Goal: Answer question/provide support: Share knowledge or assist other users

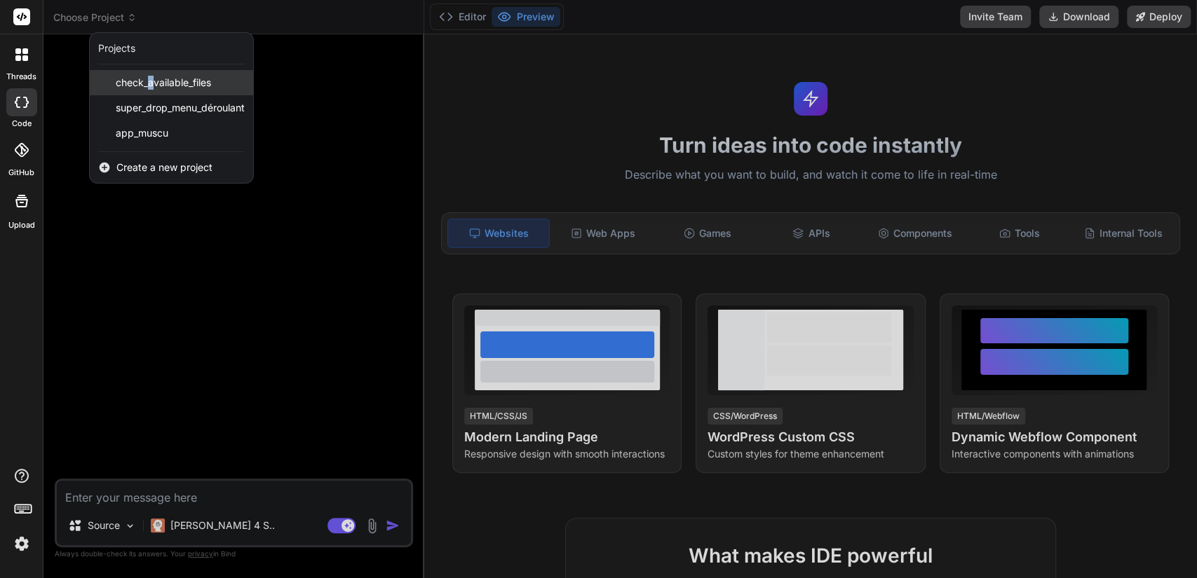
drag, startPoint x: 159, startPoint y: 88, endPoint x: 151, endPoint y: 86, distance: 8.2
click at [151, 86] on span "check_available_files" at bounding box center [163, 83] width 95 height 14
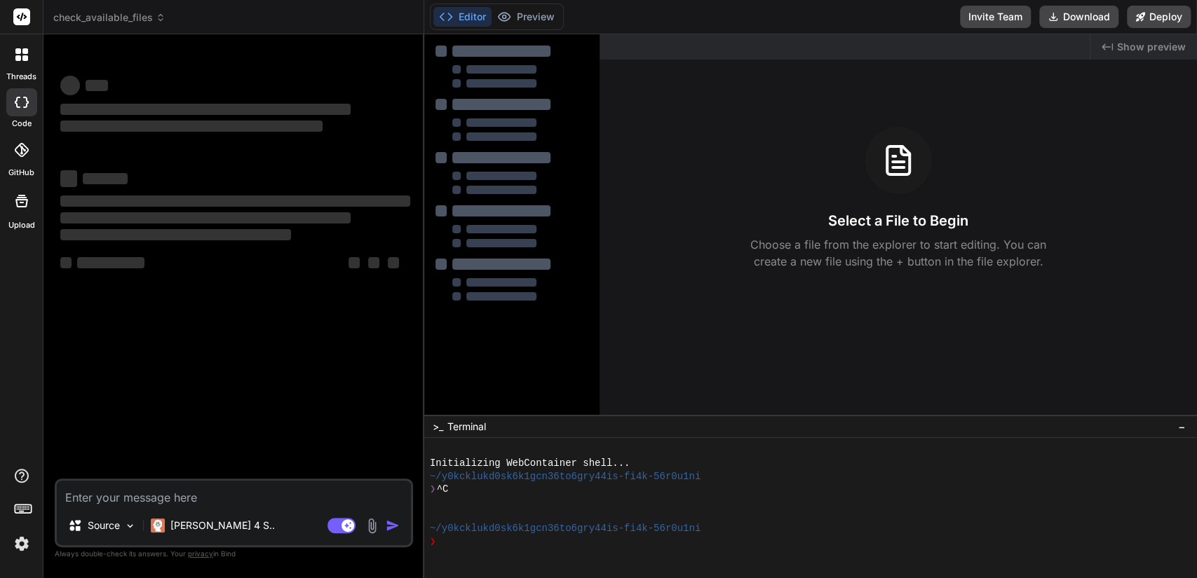
click at [144, 16] on span "check_available_files" at bounding box center [109, 18] width 112 height 14
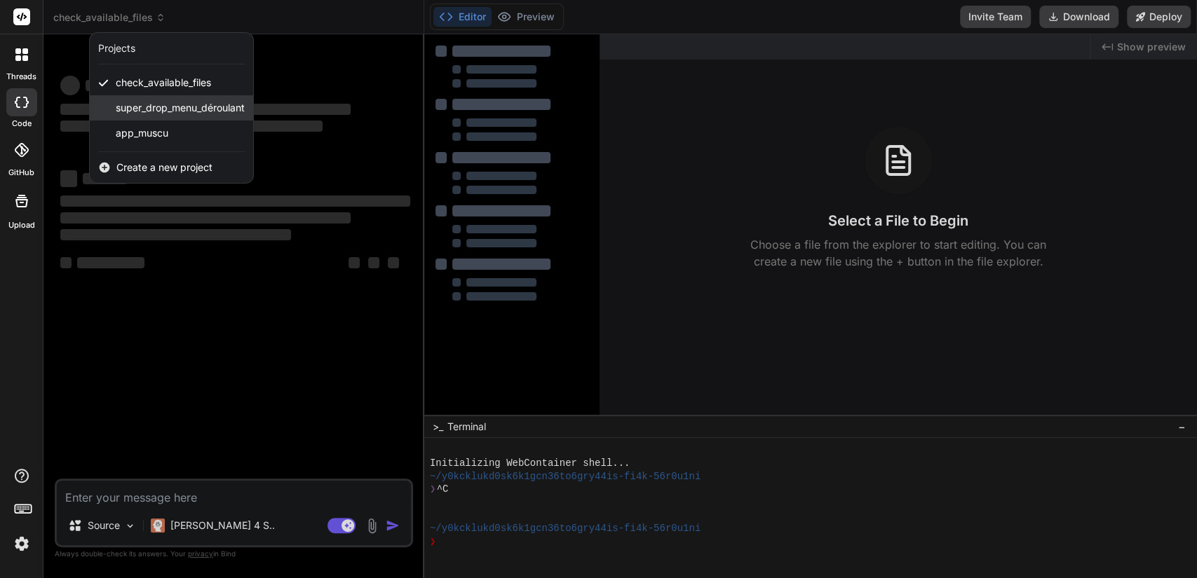
click at [154, 108] on span "super_drop_menu_déroulant" at bounding box center [180, 108] width 129 height 14
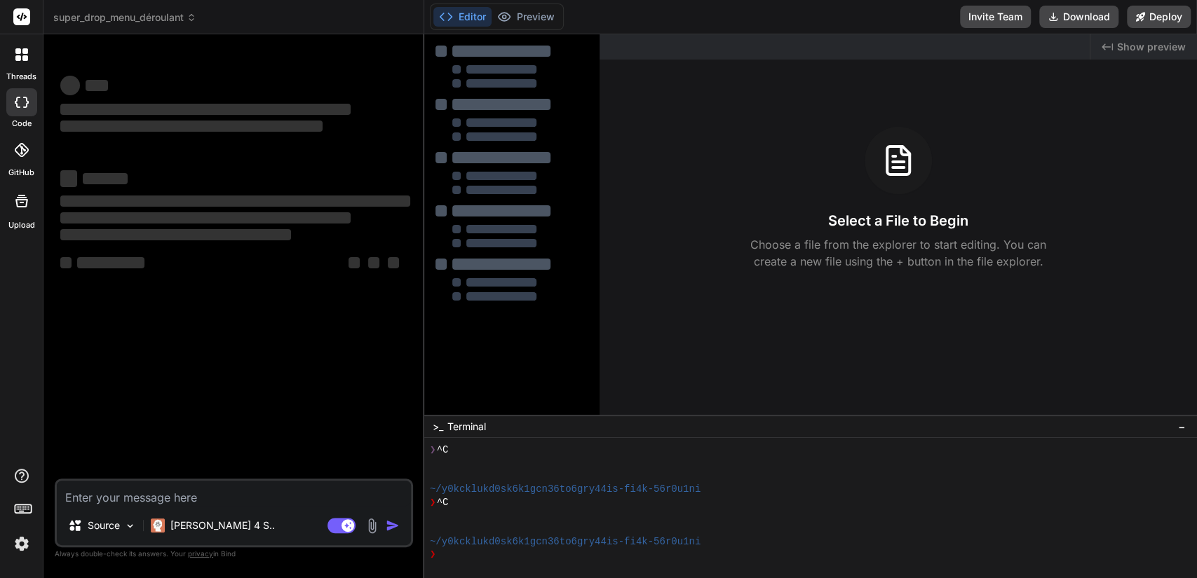
scroll to position [39, 0]
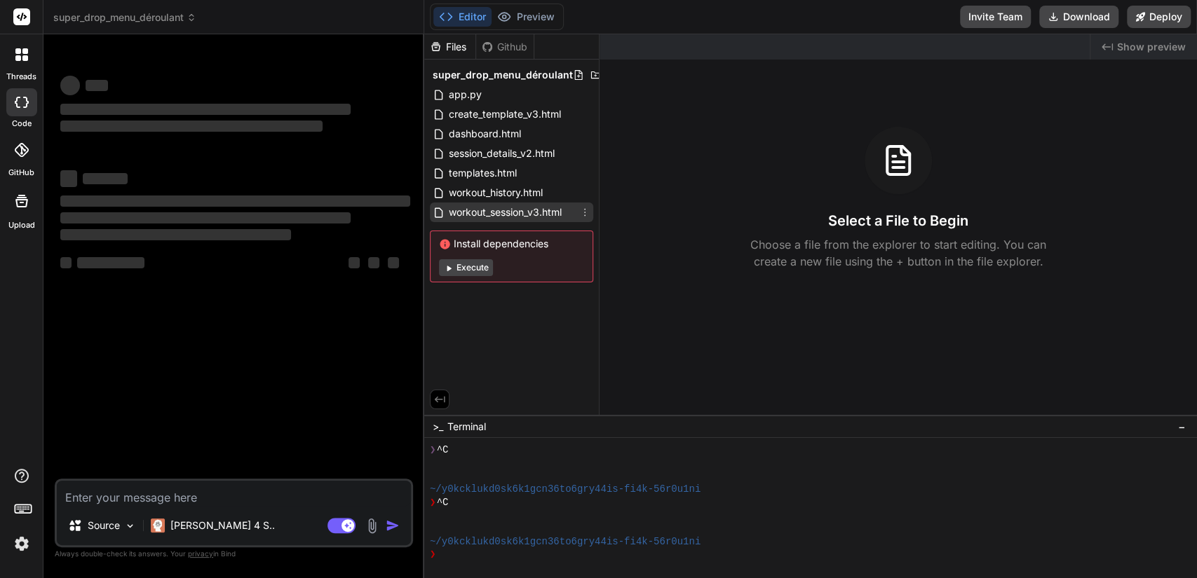
click at [587, 212] on icon at bounding box center [584, 212] width 11 height 11
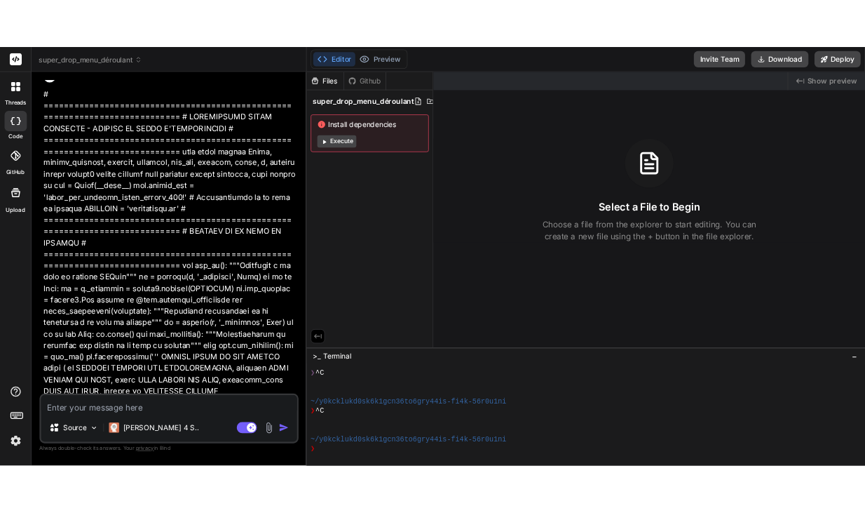
scroll to position [536, 0]
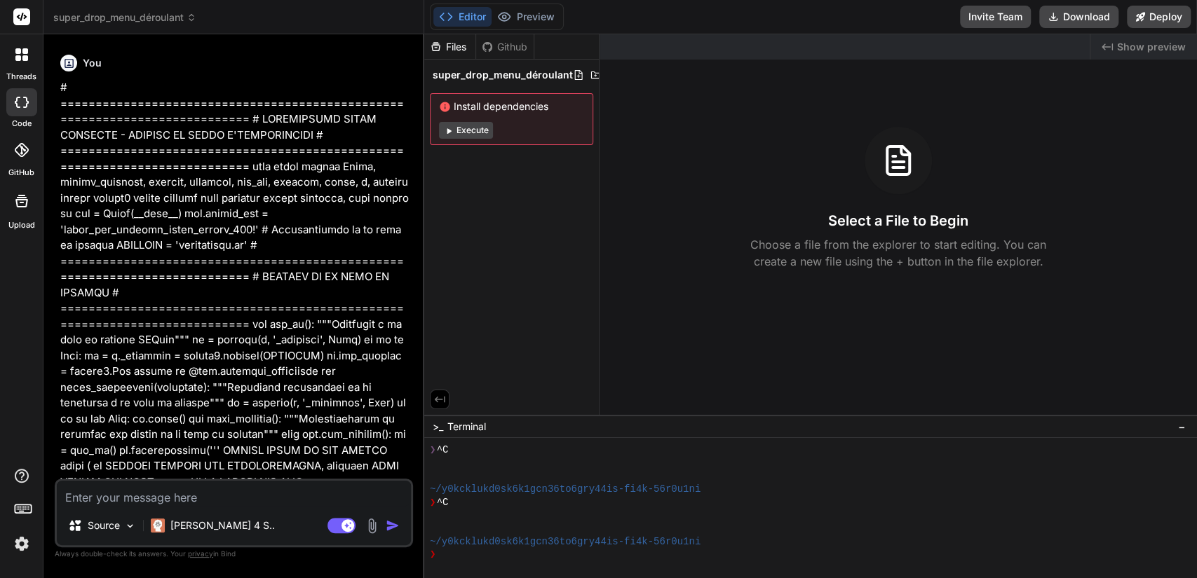
click at [454, 46] on div "Files" at bounding box center [449, 47] width 51 height 14
click at [455, 47] on div "Files" at bounding box center [449, 47] width 51 height 14
click at [452, 49] on div "Files" at bounding box center [449, 47] width 51 height 14
click at [454, 49] on div "Files" at bounding box center [449, 47] width 51 height 14
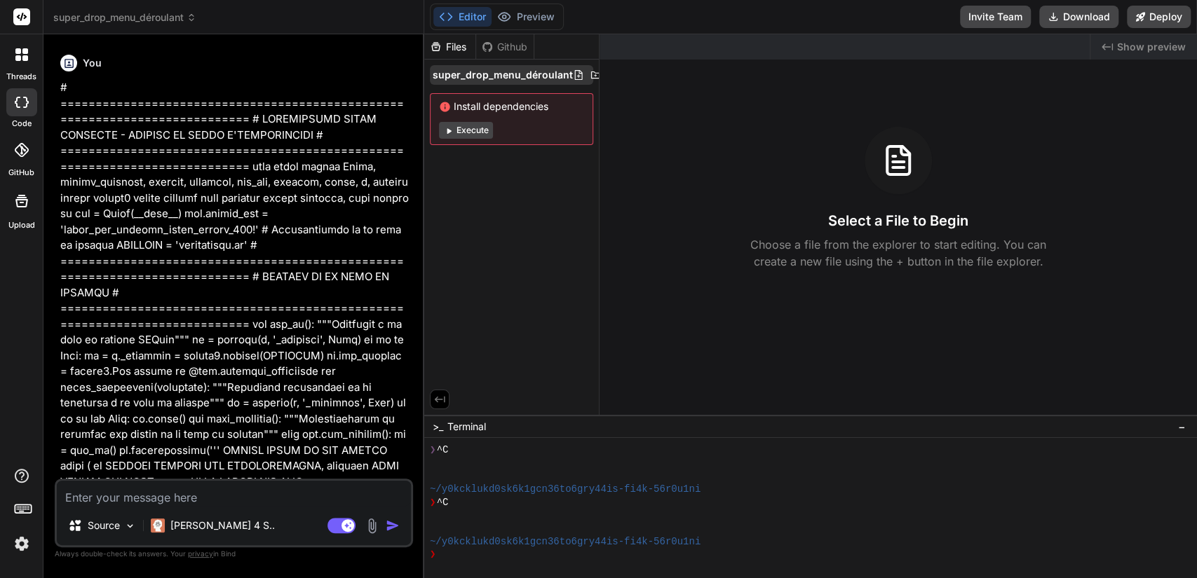
click at [574, 77] on icon at bounding box center [578, 74] width 11 height 11
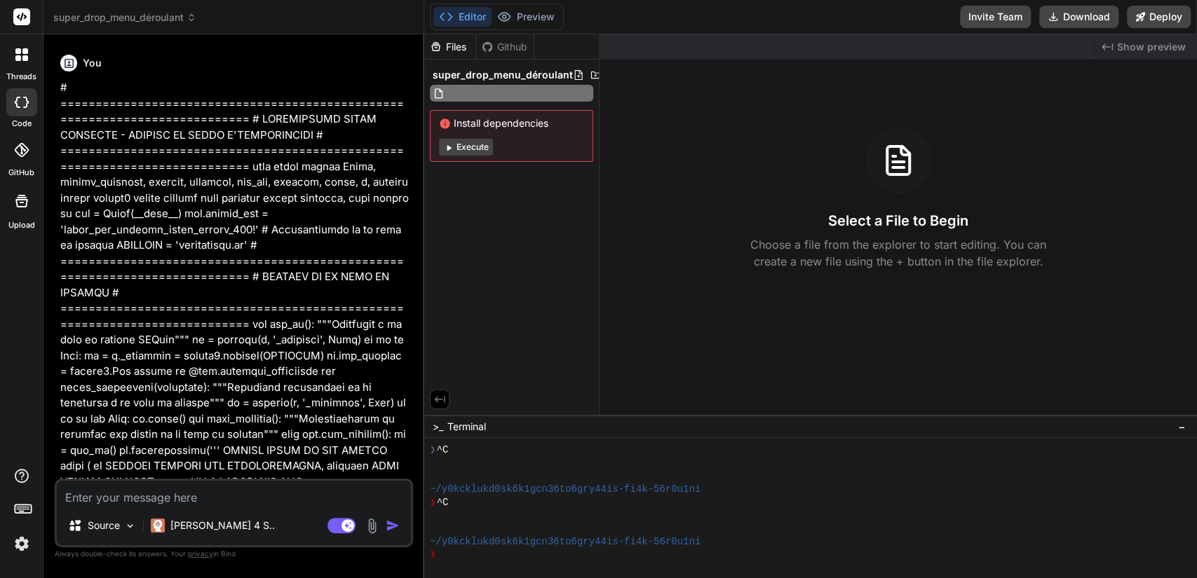
click at [452, 50] on div "Files" at bounding box center [449, 47] width 51 height 14
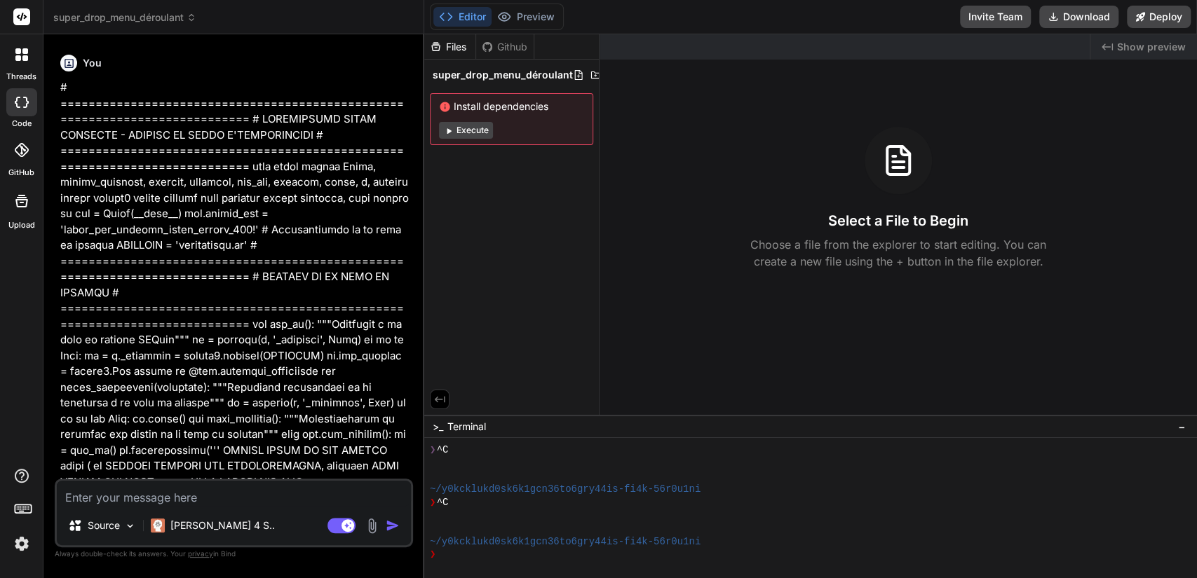
click at [452, 50] on div "Files" at bounding box center [449, 47] width 51 height 14
click at [494, 234] on div "Files Github super_drop_menu_déroulant Install dependencies Execute" at bounding box center [511, 224] width 175 height 381
click at [374, 527] on img at bounding box center [372, 526] width 16 height 16
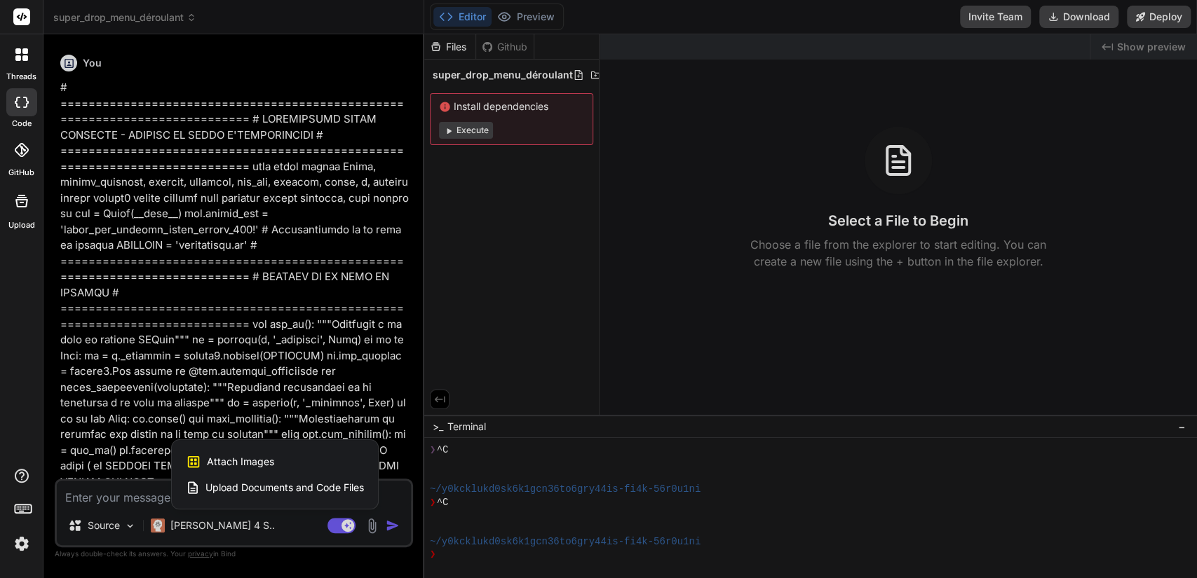
click at [325, 487] on span "Upload Documents and Code Files" at bounding box center [284, 488] width 158 height 14
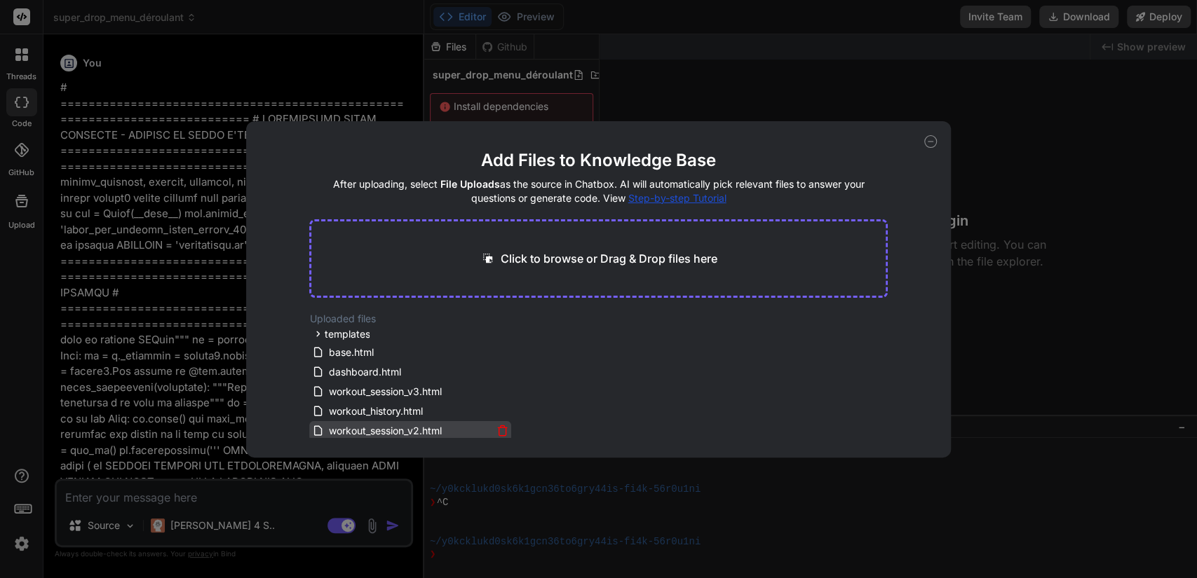
click at [500, 430] on icon at bounding box center [502, 431] width 12 height 12
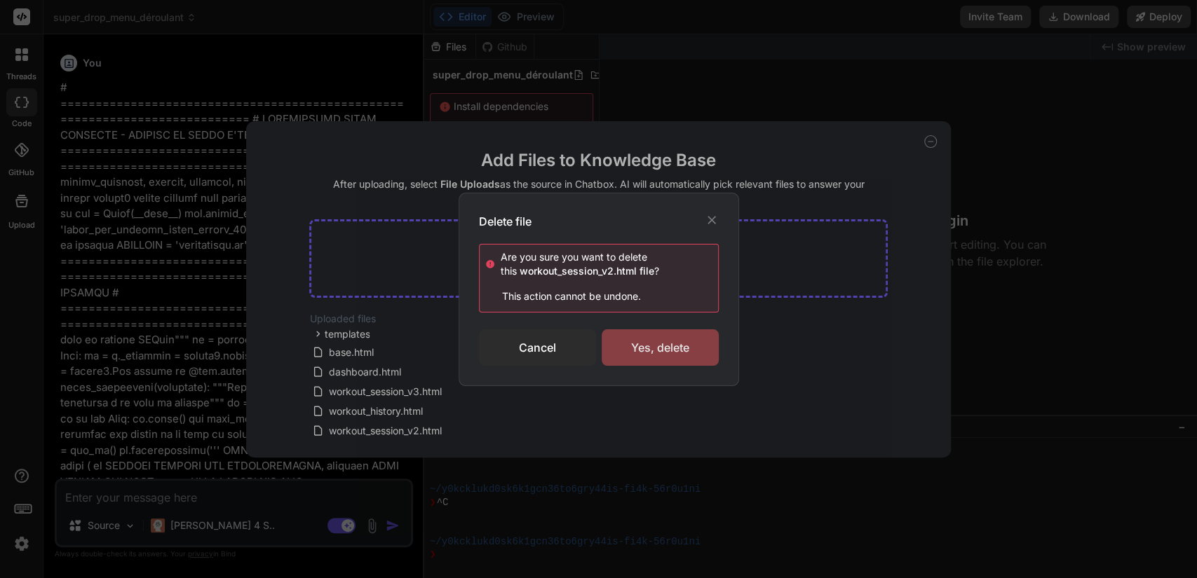
click at [635, 346] on div "Yes, delete" at bounding box center [660, 348] width 117 height 36
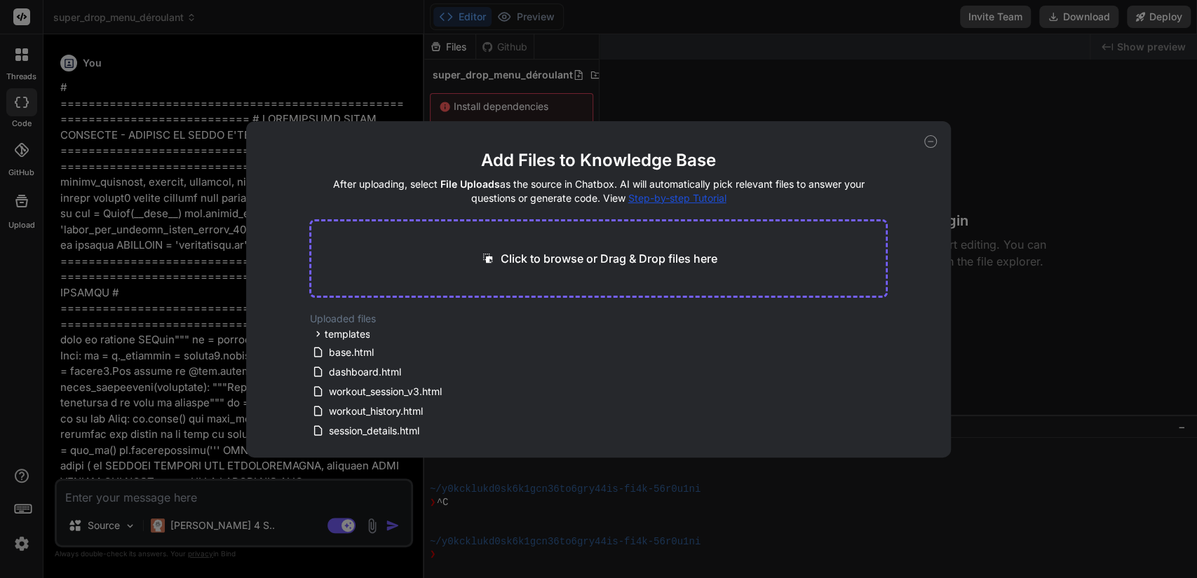
click at [582, 402] on div "Uploaded files templates all_templates.html base.html add_exercise.html base.ht…" at bounding box center [598, 375] width 578 height 126
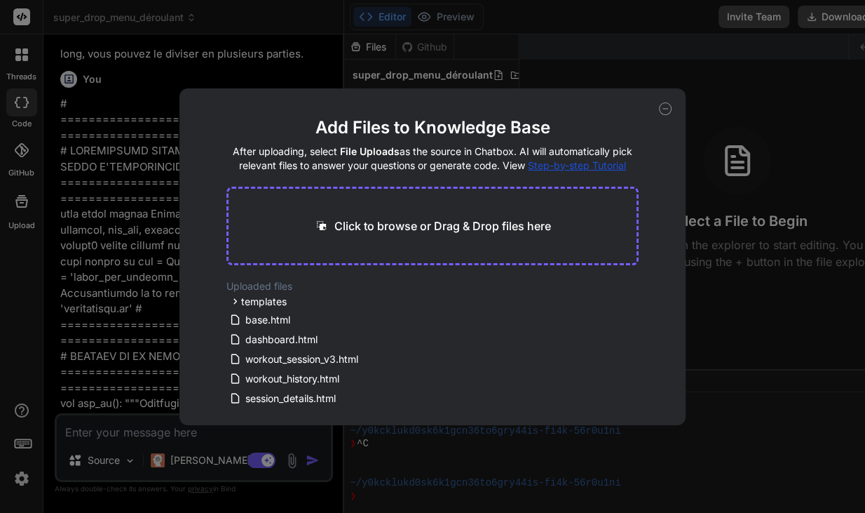
scroll to position [52, 0]
click at [420, 356] on icon at bounding box center [420, 359] width 12 height 12
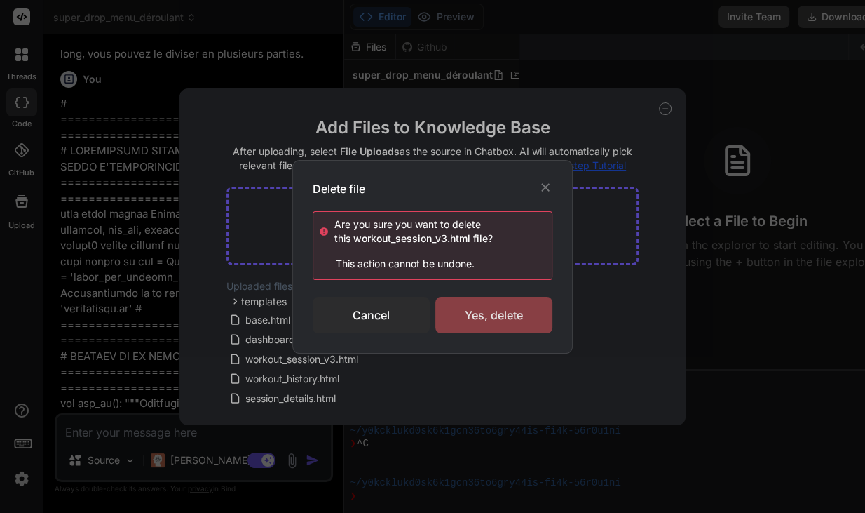
click at [471, 313] on div "Yes, delete" at bounding box center [493, 315] width 117 height 36
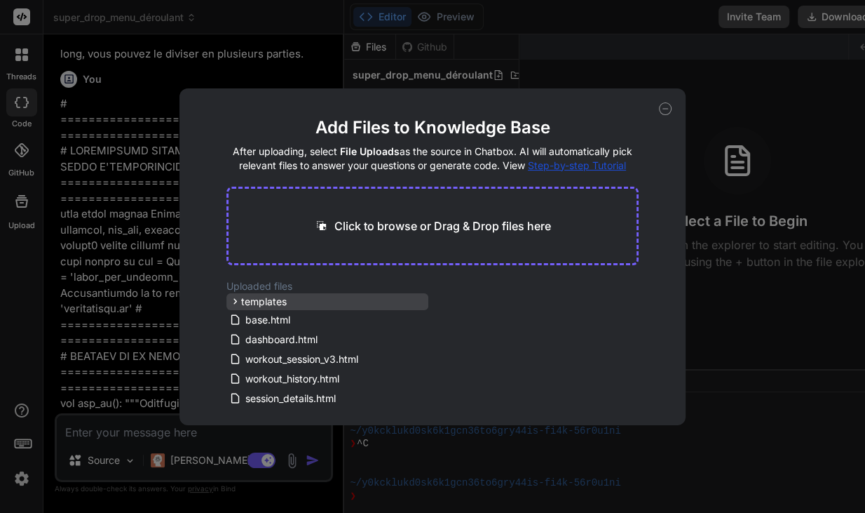
drag, startPoint x: 425, startPoint y: 314, endPoint x: 425, endPoint y: 299, distance: 14.7
click at [425, 299] on div "templates all_templates.html base.html add_exercise.html base.html dashboard.ht…" at bounding box center [327, 349] width 202 height 112
drag, startPoint x: 425, startPoint y: 299, endPoint x: 667, endPoint y: 113, distance: 305.4
click at [667, 113] on div "Add Files to Knowledge Base After uploading, select File Uploads as the source …" at bounding box center [431, 256] width 505 height 337
click at [667, 113] on icon at bounding box center [665, 108] width 13 height 13
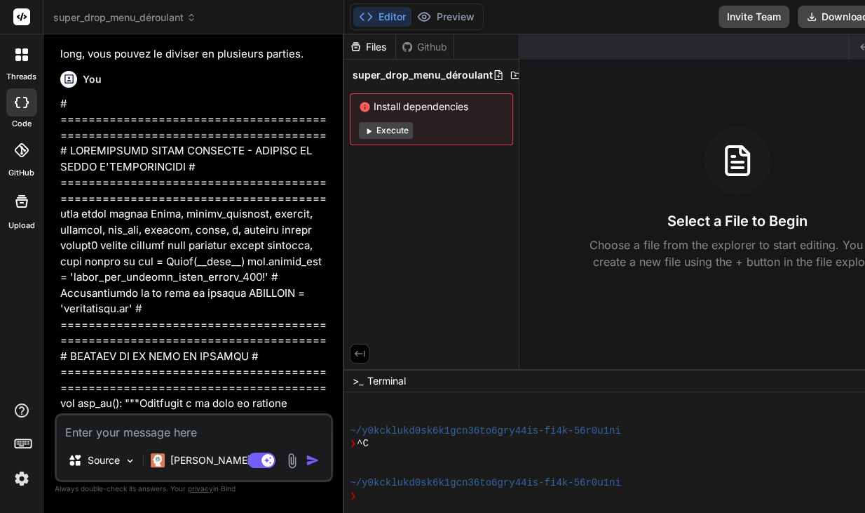
click at [667, 113] on div "Created with Pixso. Show preview Select a File to Begin Choose a file from the …" at bounding box center [738, 201] width 436 height 334
click at [291, 460] on img at bounding box center [292, 460] width 16 height 16
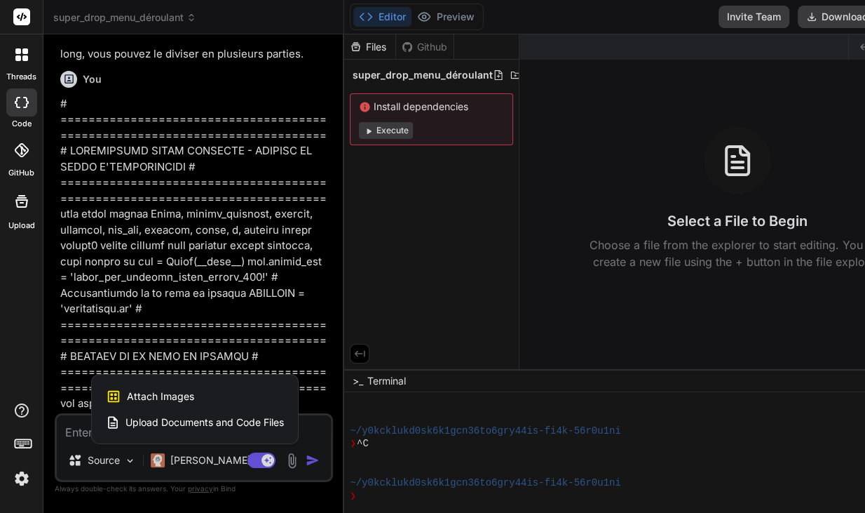
click at [252, 425] on span "Upload Documents and Code Files" at bounding box center [204, 422] width 158 height 14
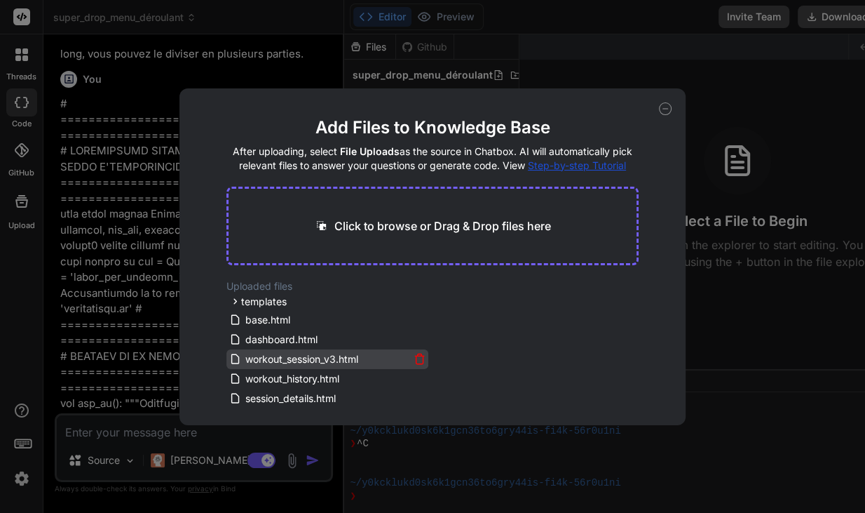
click at [414, 353] on icon at bounding box center [420, 359] width 12 height 12
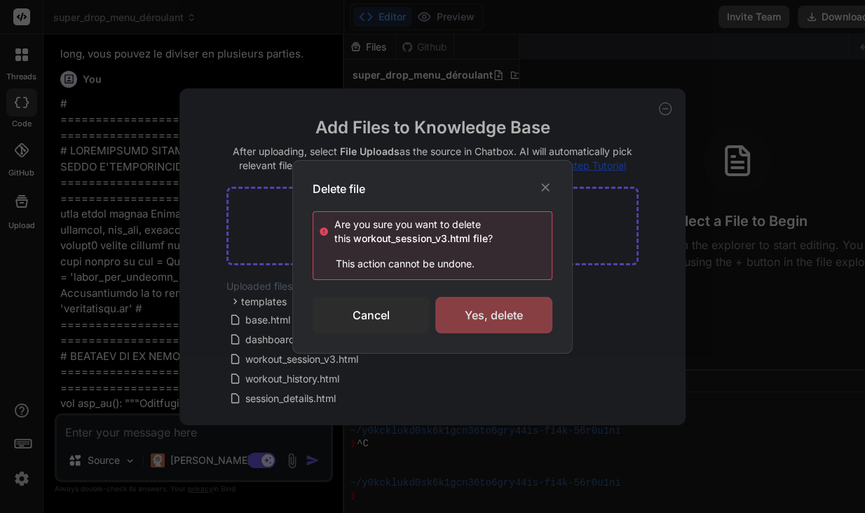
click at [479, 318] on div "Yes, delete" at bounding box center [493, 315] width 117 height 36
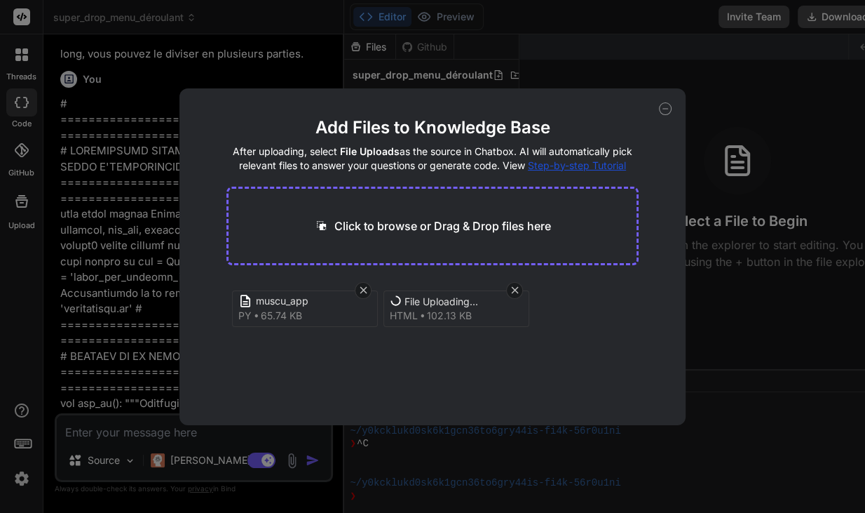
click at [102, 435] on div "Add Files to Knowledge Base After uploading, select File Uploads as the source …" at bounding box center [432, 256] width 865 height 513
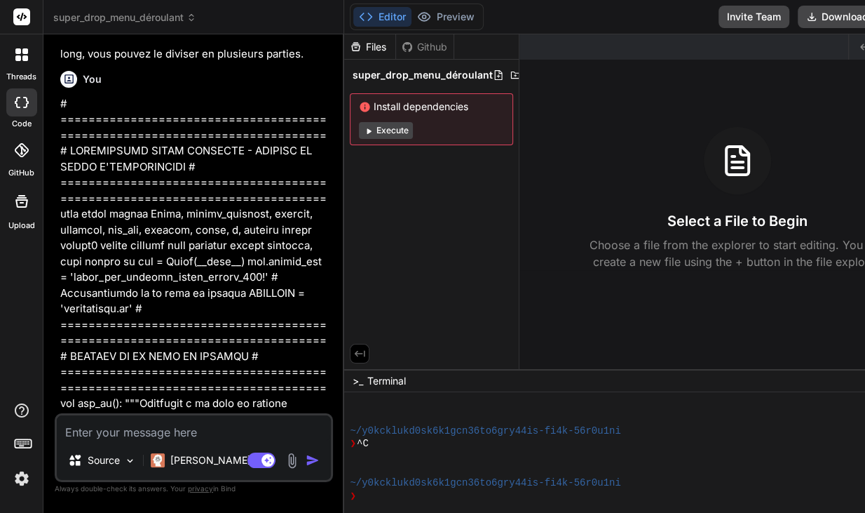
click at [102, 435] on textarea at bounding box center [194, 427] width 274 height 25
type textarea "x"
type textarea "b"
type textarea "x"
type textarea "bu"
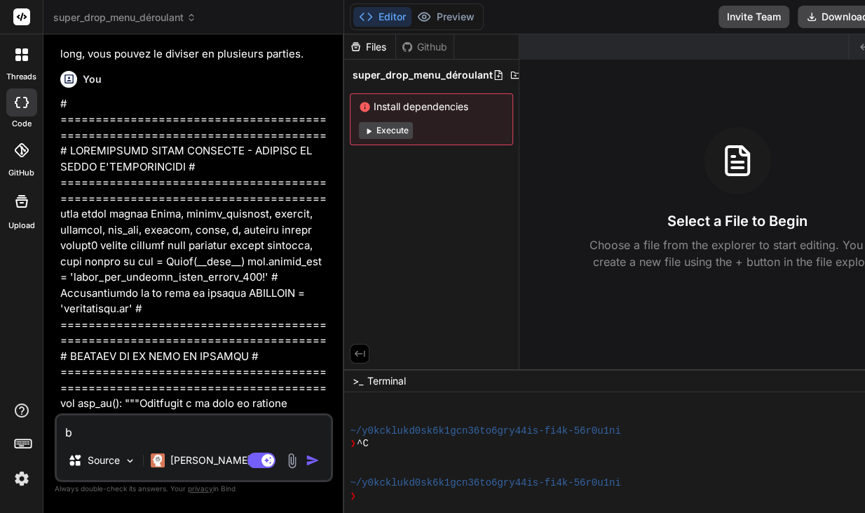
type textarea "x"
type textarea "bug"
type textarea "x"
type textarea "bug"
type textarea "x"
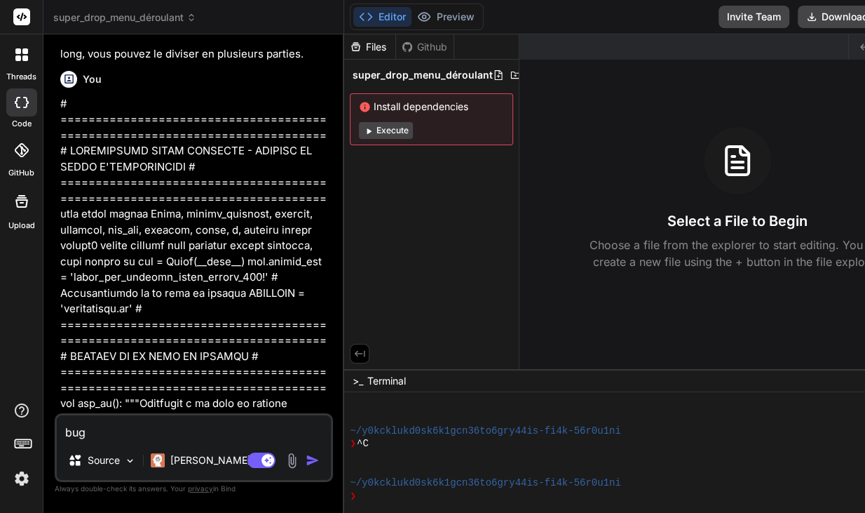
type textarea "bug d"
type textarea "x"
type textarea "bug da"
type textarea "x"
type textarea "bug dan"
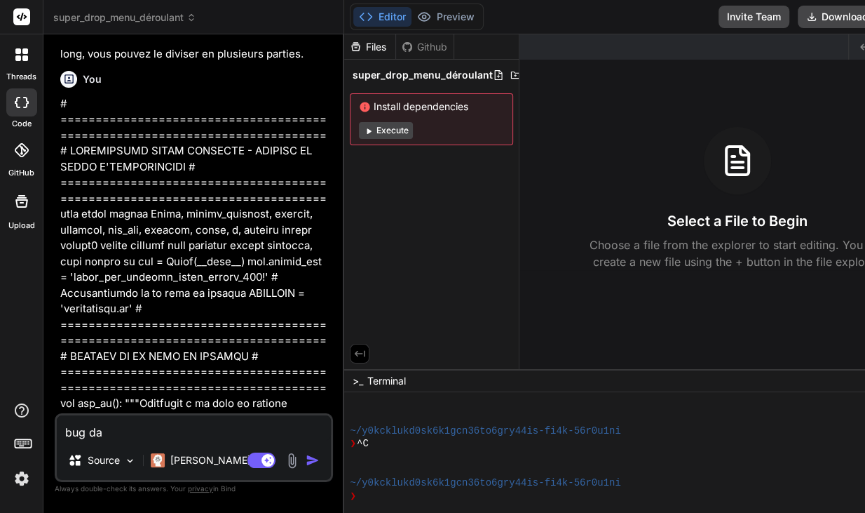
type textarea "x"
type textarea "bug dans"
type textarea "x"
type textarea "bug dans"
type textarea "x"
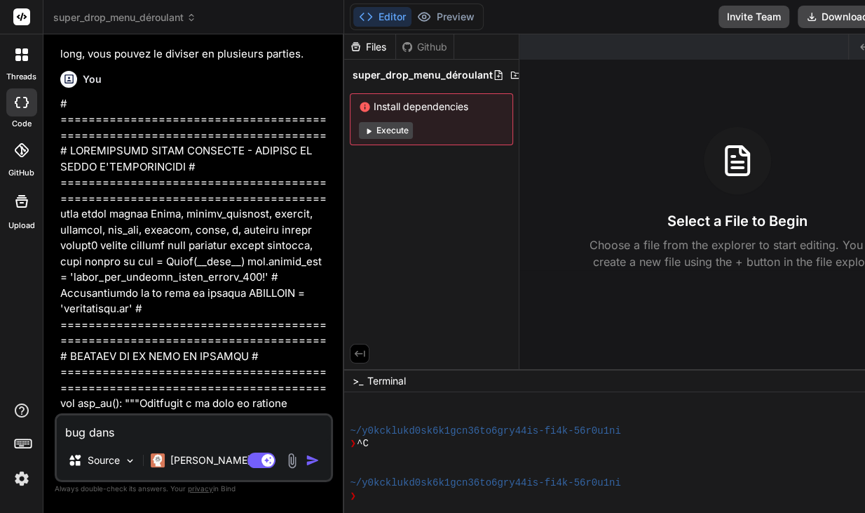
type textarea "bug dans w"
type textarea "x"
type textarea "bug dans wo"
type textarea "x"
type textarea "bug dans wor"
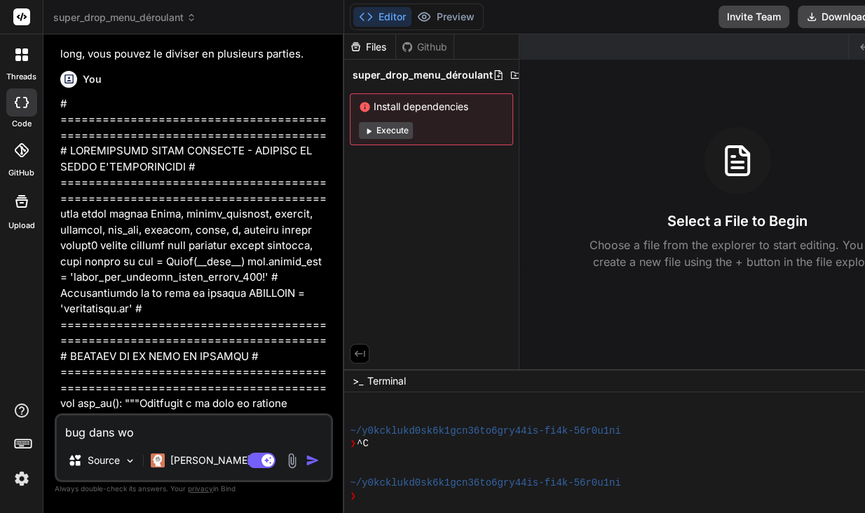
type textarea "x"
type textarea "bug dans work"
type textarea "x"
type textarea "bug dans worko"
type textarea "x"
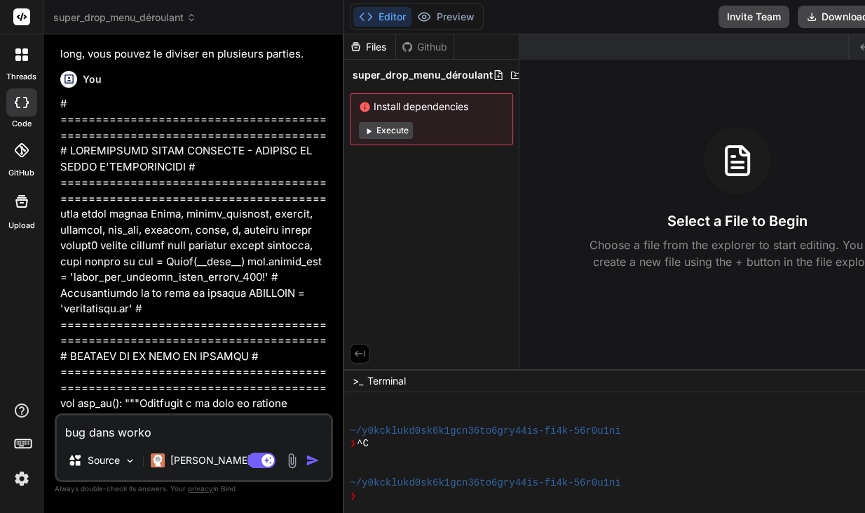
type textarea "bug dans work"
type textarea "x"
type textarea "bug dans worko"
type textarea "x"
type textarea "bug dans workou"
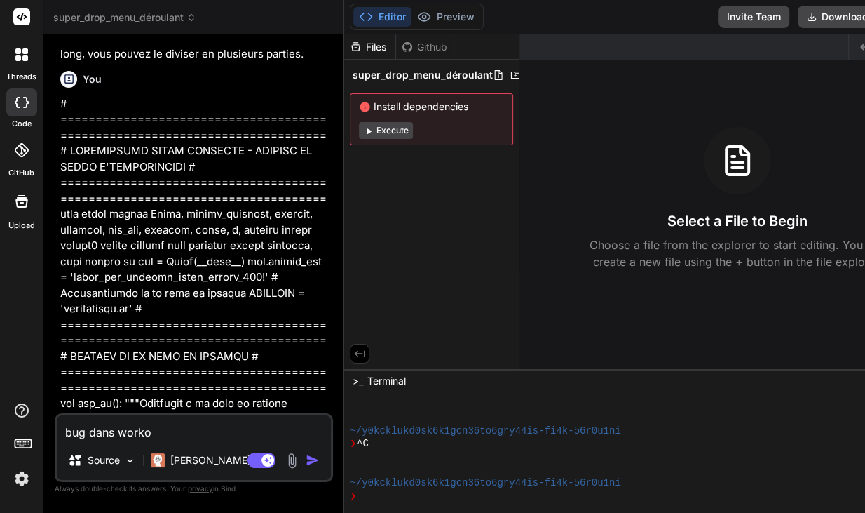
type textarea "x"
type textarea "bug dans workout"
type textarea "x"
type textarea "bug dans workout-"
type textarea "x"
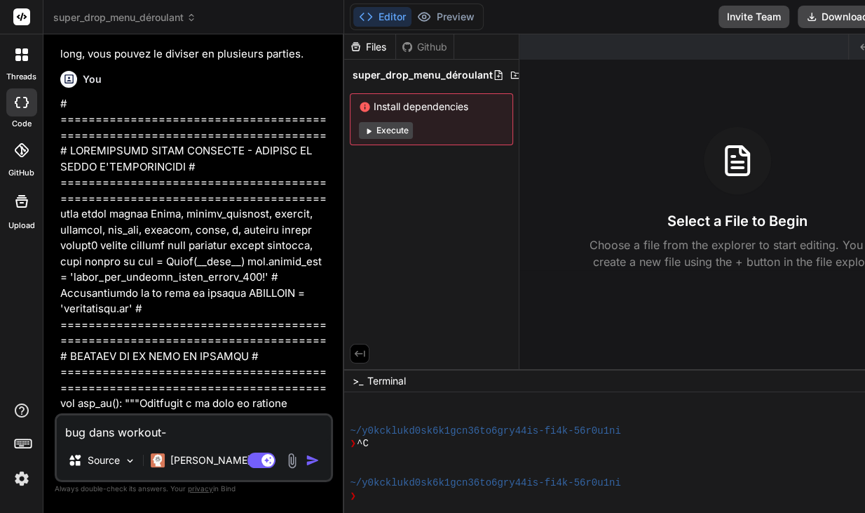
type textarea "bug dans workout"
type textarea "x"
type textarea "bug dans workout_"
type textarea "x"
type textarea "bug dans workout_s"
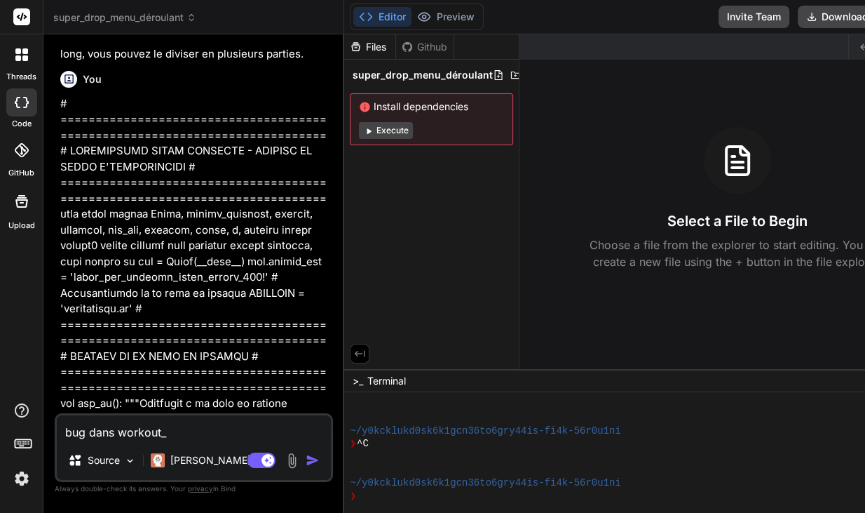
type textarea "x"
type textarea "bug dans workout_se"
type textarea "x"
type textarea "bug dans workout_ses"
type textarea "x"
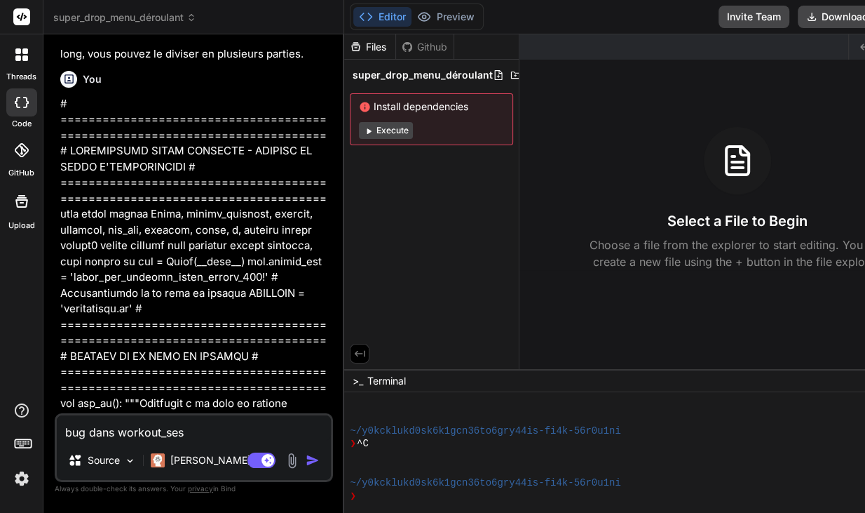
type textarea "bug dans workout_sess"
type textarea "x"
type textarea "bug dans workout_sess."
type textarea "x"
type textarea "bug dans workout_sess.."
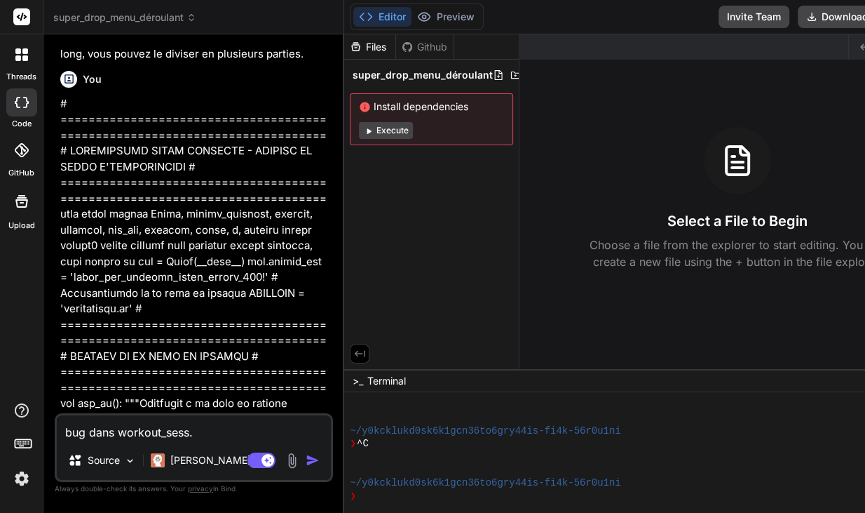
type textarea "x"
type textarea "bug dans workout_sess..."
type textarea "x"
type textarea "bug dans workout_sess..."
type textarea "x"
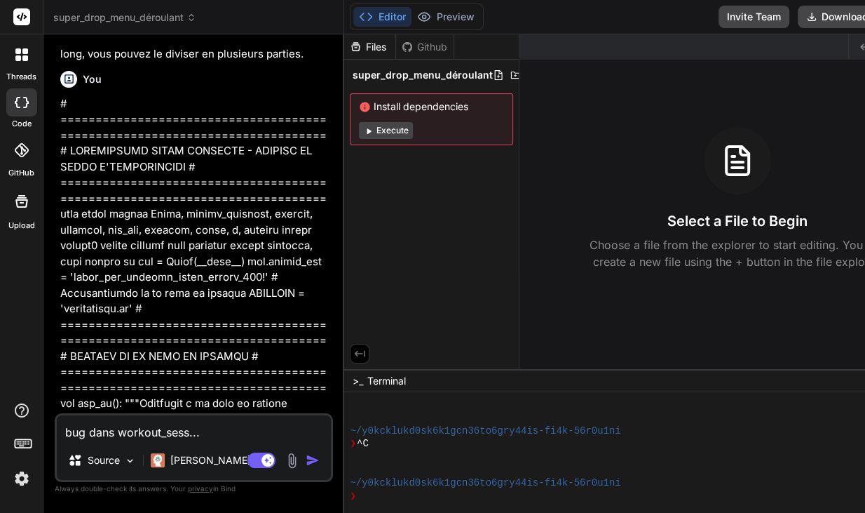
type textarea "bug dans workout_sess... l"
type textarea "x"
type textarea "bug dans workout_sess... le"
type textarea "x"
type textarea "bug dans workout_sess... l"
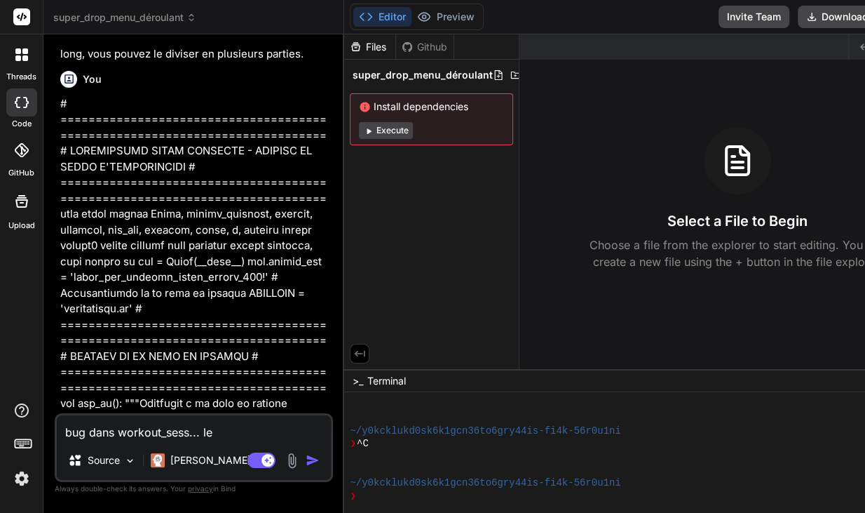
type textarea "x"
type textarea "bug dans workout_sess... la"
type textarea "x"
type textarea "bug dans workout_sess... la"
type textarea "x"
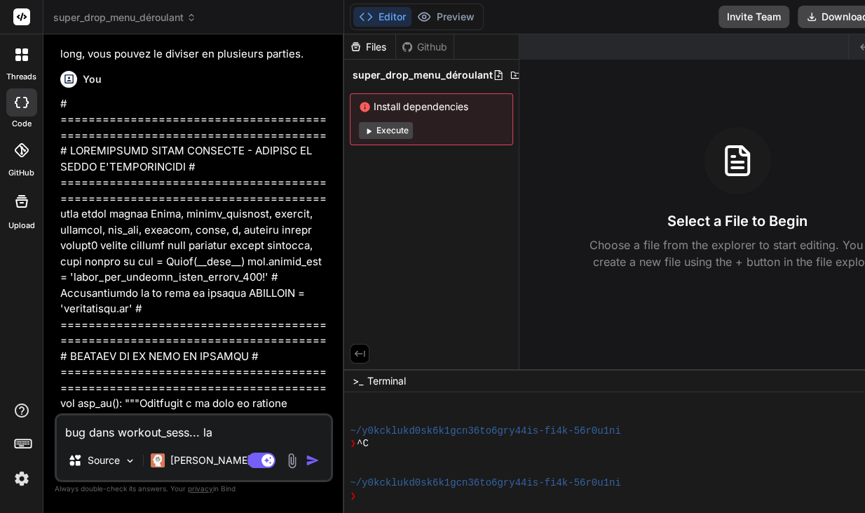
type textarea "bug dans workout_sess... la m"
type textarea "x"
type textarea "bug dans workout_sess... la mo"
type textarea "x"
type textarea "bug dans workout_sess... la mod"
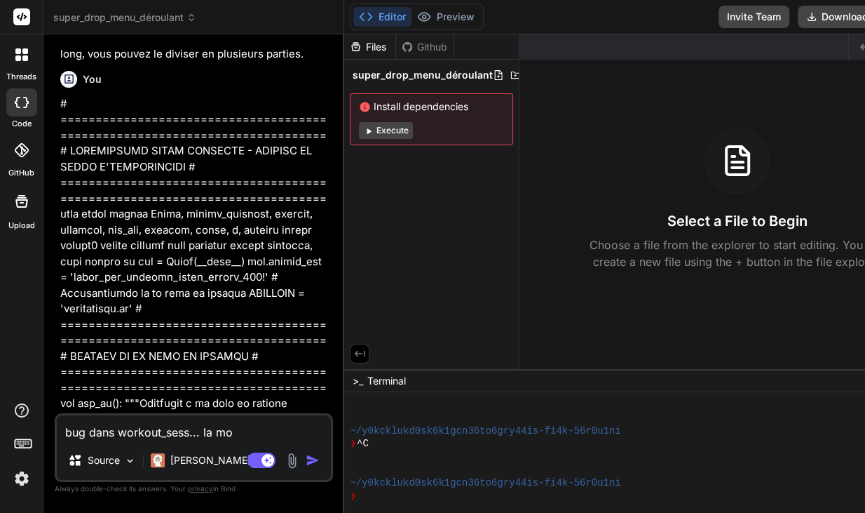
type textarea "x"
type textarea "bug dans workout_sess... la modi"
type textarea "x"
type textarea "bug dans workout_sess... la modif"
type textarea "x"
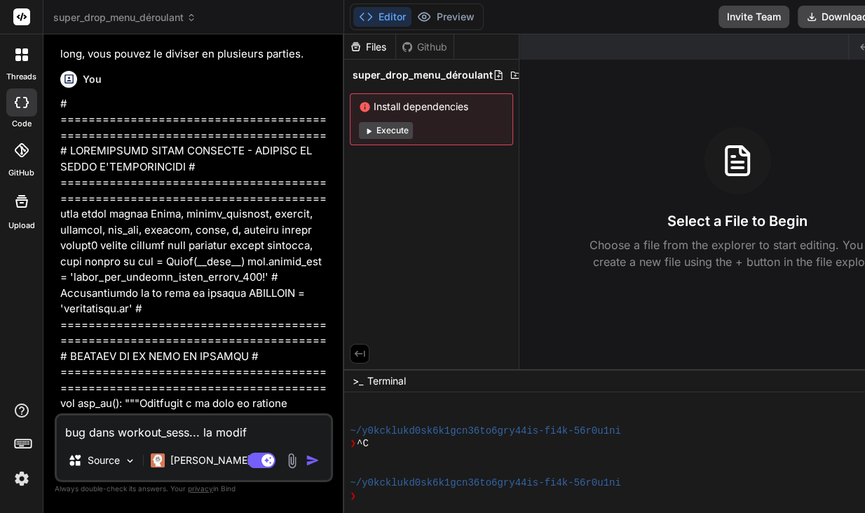
type textarea "bug dans workout_sess... la modifi"
type textarea "x"
type textarea "bug dans workout_sess... la modifie"
type textarea "x"
type textarea "bug dans workout_sess... la modifi"
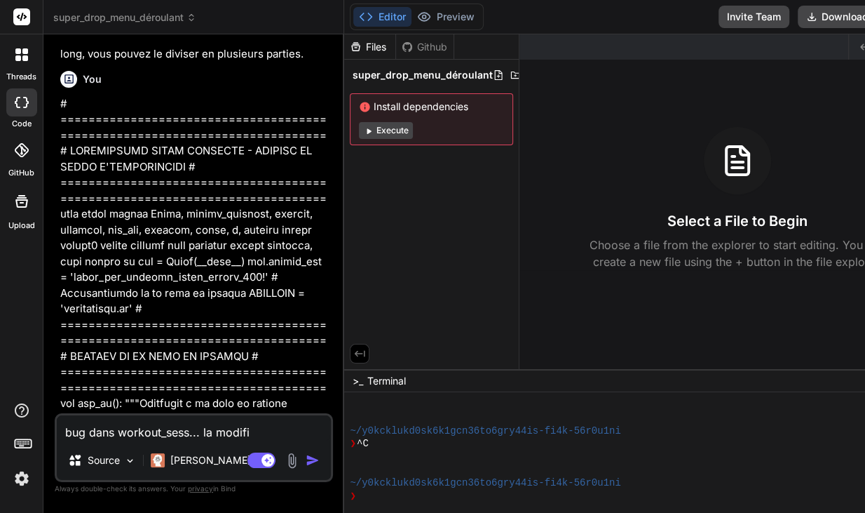
type textarea "x"
type textarea "bug dans workout_sess... la modific"
type textarea "x"
type textarea "bug dans workout_sess... la modifica"
type textarea "x"
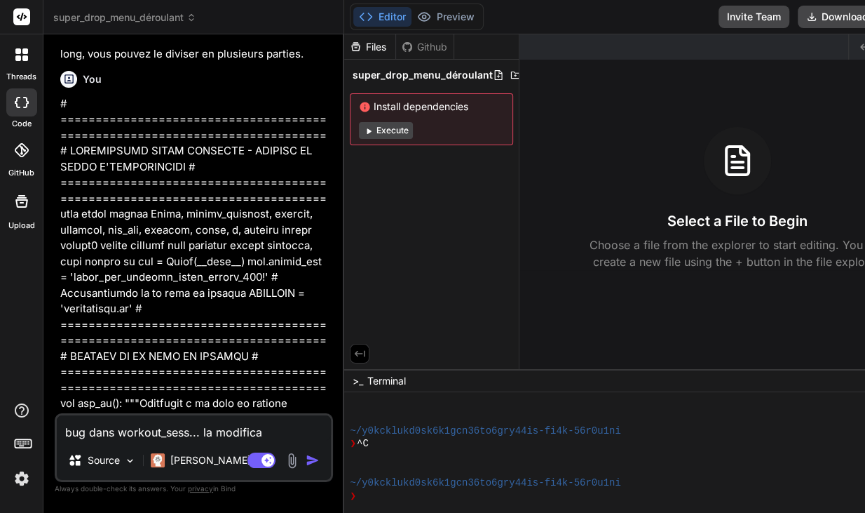
type textarea "bug dans workout_sess... la modificat"
type textarea "x"
type textarea "bug dans workout_sess... la modificati"
type textarea "x"
type textarea "bug dans workout_sess... la modificatio"
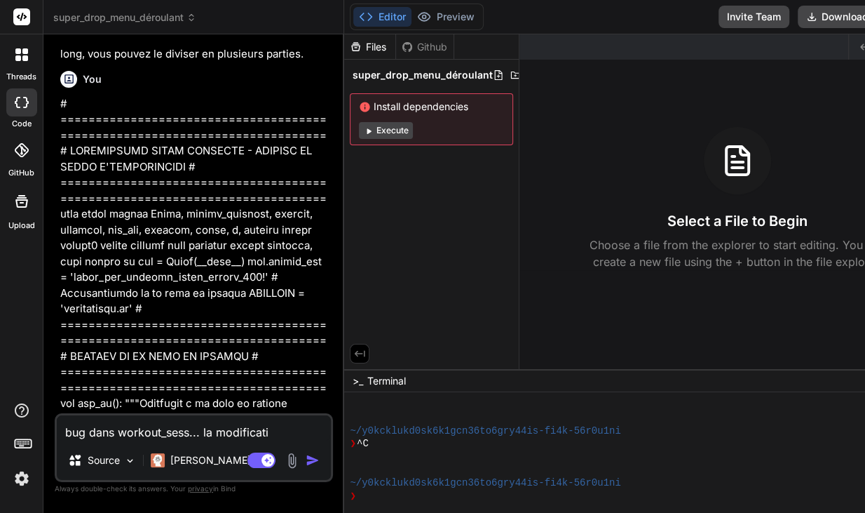
type textarea "x"
type textarea "bug dans workout_sess... la modification"
type textarea "x"
type textarea "bug dans workout_sess... la modification"
type textarea "x"
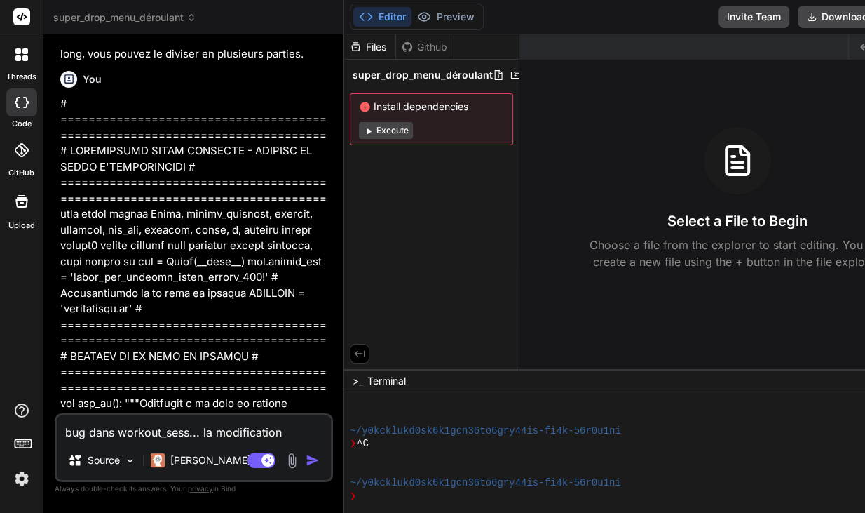
type textarea "bug dans workout_sess... la modification d"
type textarea "x"
type textarea "bug dans workout_sess... la modification d"
type textarea "x"
type textarea "bug dans workout_sess... la modification d s"
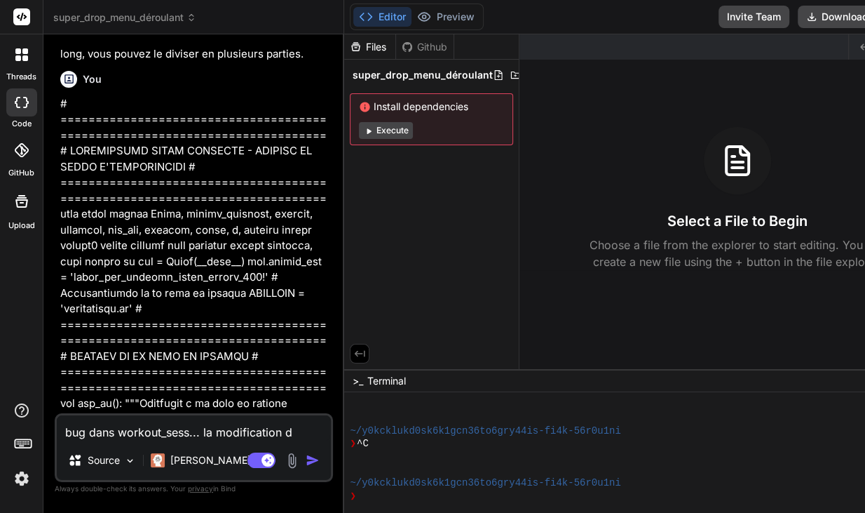
type textarea "x"
type textarea "bug dans workout_sess... la modification d"
type textarea "x"
type textarea "bug dans workout_sess... la modification d"
type textarea "x"
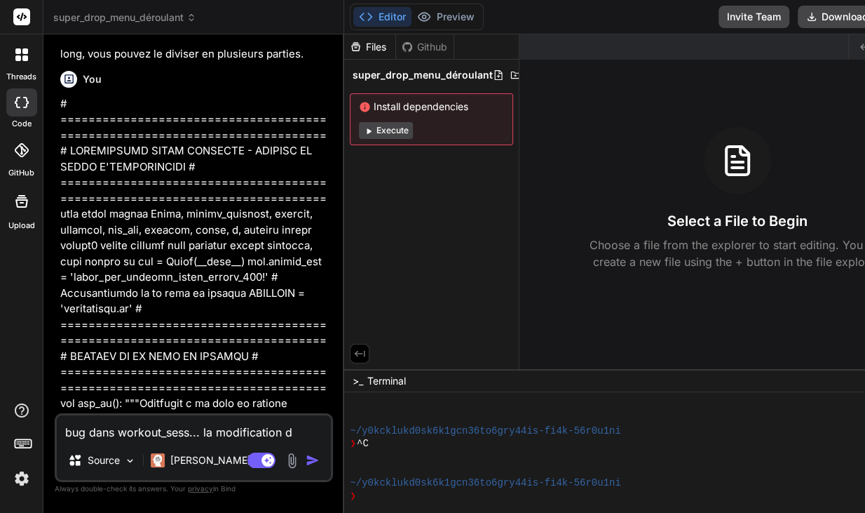
type textarea "bug dans workout_sess... la modification de"
type textarea "x"
type textarea "bug dans workout_sess... la modification de"
type textarea "x"
type textarea "bug dans workout_sess... la modification de s"
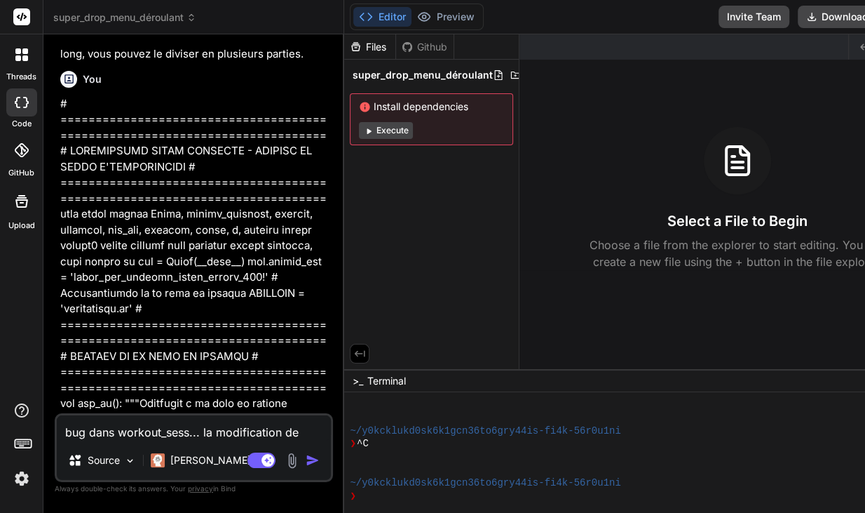
type textarea "x"
type textarea "bug dans workout_sess... la modification de sé"
type textarea "x"
type textarea "bug dans workout_sess... la modification de sér"
type textarea "x"
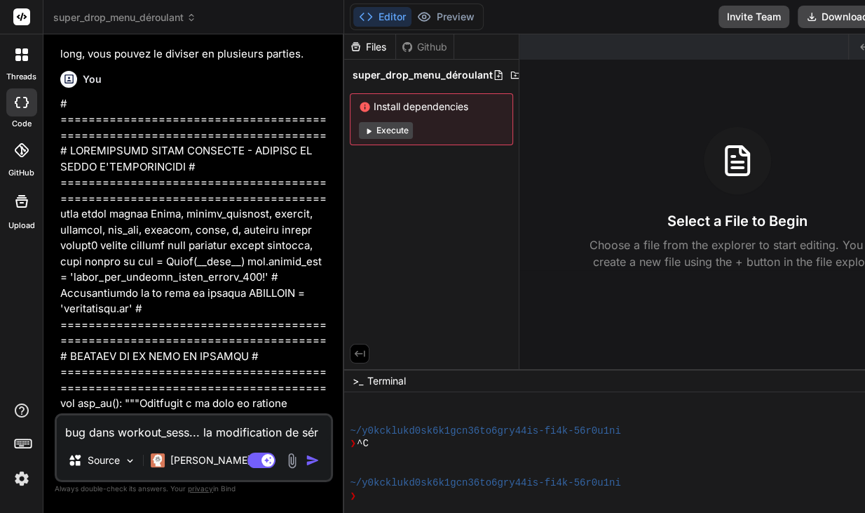
type textarea "bug dans workout_sess... la modification de séri"
type textarea "x"
type textarea "bug dans workout_sess... la modification de série"
type textarea "x"
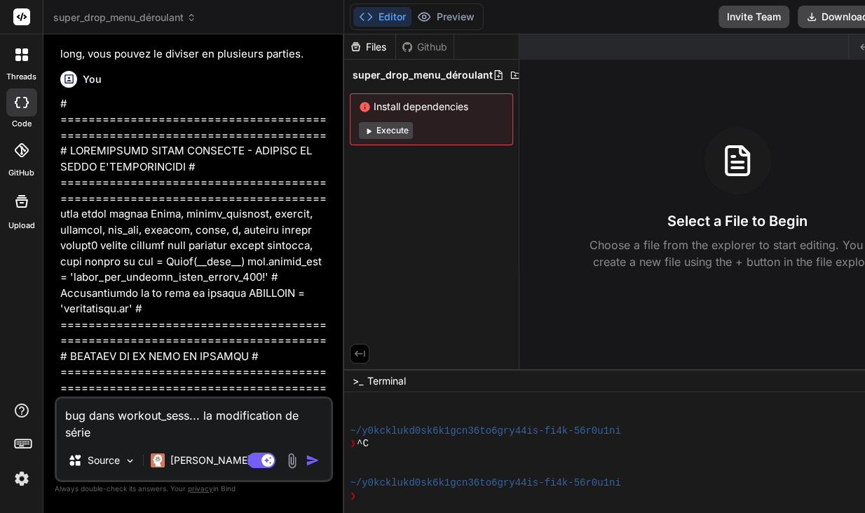
type textarea "bug dans workout_sess... la modification de série"
type textarea "x"
type textarea "bug dans workout_sess... la modification de série ("
type textarea "x"
type textarea "bug dans workout_sess... la modification de série (p"
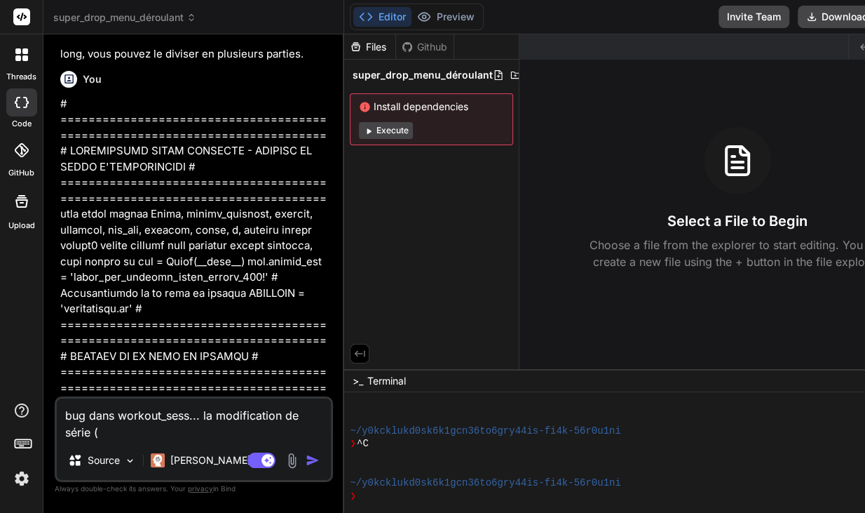
type textarea "x"
type textarea "bug dans workout_sess... la modification de série (po"
type textarea "x"
type textarea "bug dans workout_sess... la modification de série (poi"
type textarea "x"
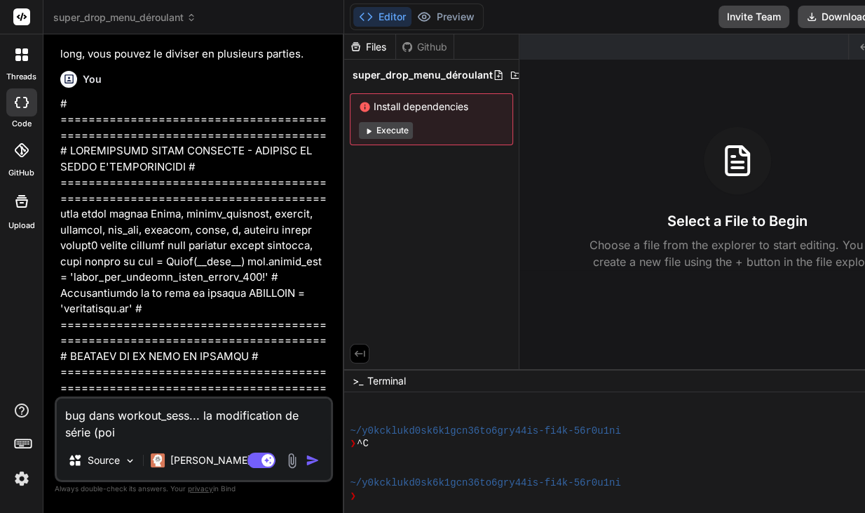
type textarea "bug dans workout_sess... la modification de série (poid"
type textarea "x"
type textarea "bug dans workout_sess... la modification de série (poi"
type textarea "x"
type textarea "bug dans workout_sess... la modification de série (poid"
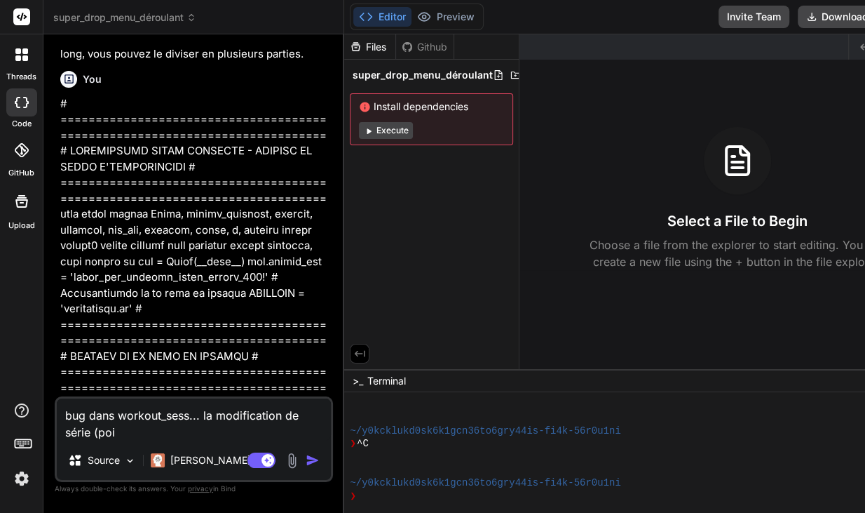
type textarea "x"
type textarea "bug dans workout_sess... la modification de série (poids"
type textarea "x"
type textarea "bug dans workout_sess... la modification de série (poids,"
type textarea "x"
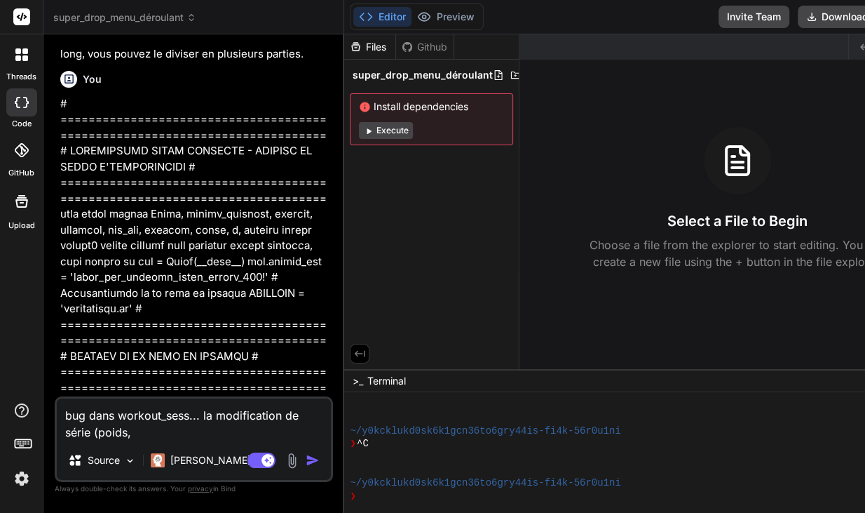
type textarea "bug dans workout_sess... la modification de série (poids,"
type textarea "x"
type textarea "bug dans workout_sess... la modification de série (poids, r"
type textarea "x"
type textarea "bug dans workout_sess... la modification de série (poids, re"
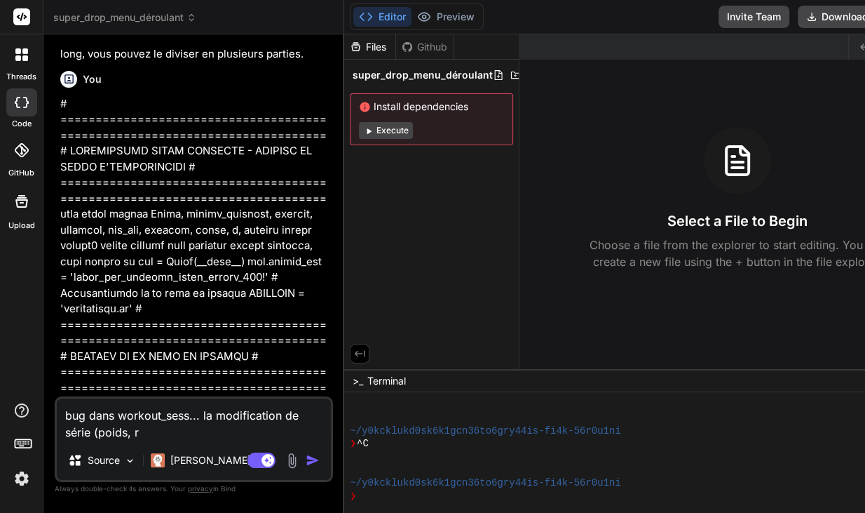
type textarea "x"
type textarea "bug dans workout_sess... la modification de série (poids, rep"
type textarea "x"
type textarea "bug dans workout_sess... la modification de série (poids, reps"
type textarea "x"
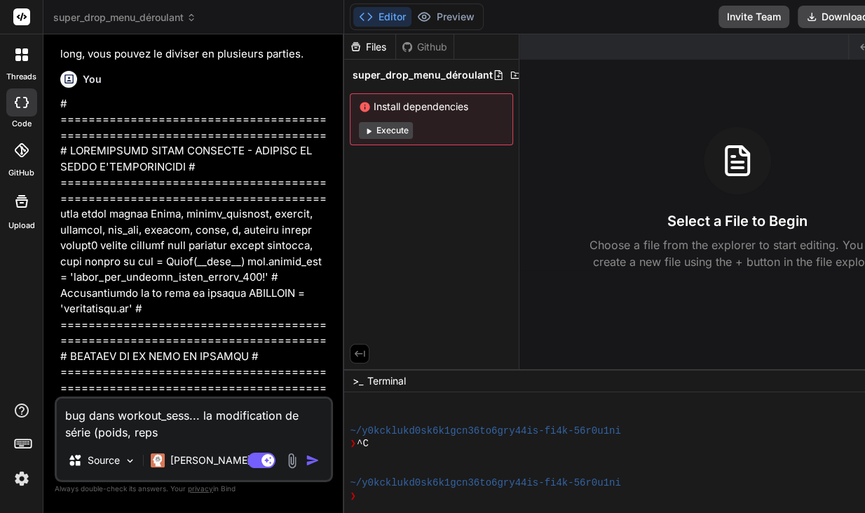
type textarea "bug dans workout_sess... la modification de série (poids, reps"
type textarea "x"
type textarea "bug dans workout_sess... la modification de série (poids, reps ,"
type textarea "x"
type textarea "bug dans workout_sess... la modification de série (poids, reps ,"
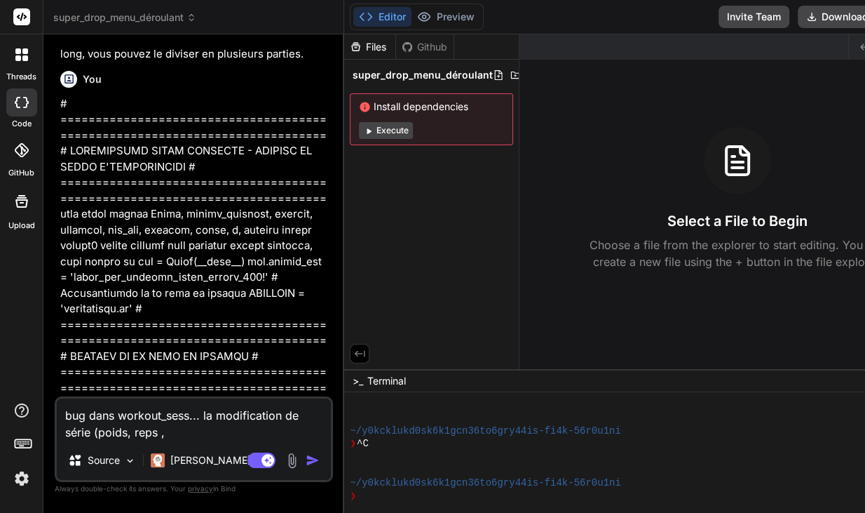
type textarea "x"
type textarea "bug dans workout_sess... la modification de série (poids, reps , a"
type textarea "x"
type textarea "bug dans workout_sess... la modification de série (poids, reps , ap"
type textarea "x"
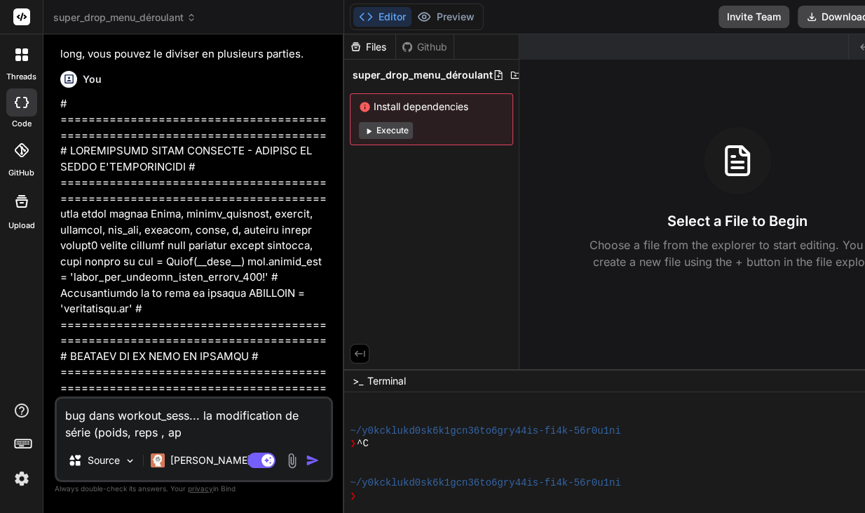
type textarea "bug dans workout_sess... la modification de série (poids, reps , apu"
type textarea "x"
type textarea "bug dans workout_sess... la modification de série (poids, reps , apus"
type textarea "x"
type textarea "bug dans workout_sess... la modification de série (poids, reps , apuse"
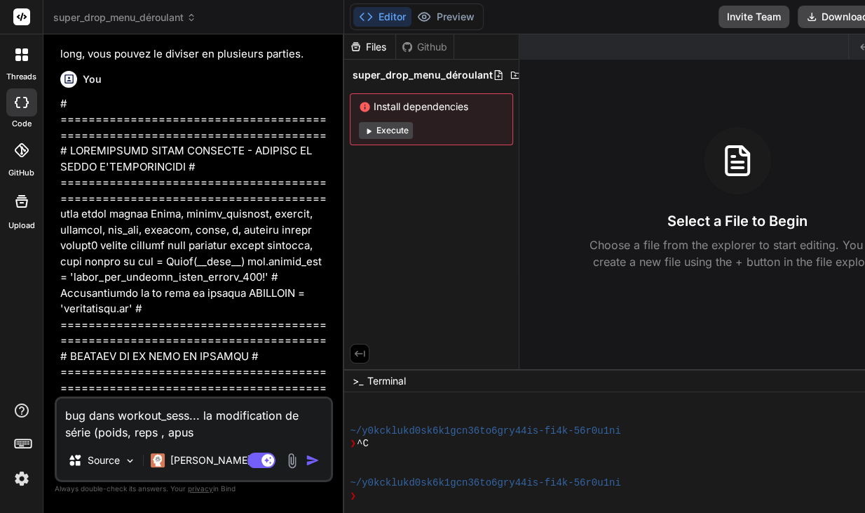
type textarea "x"
type textarea "bug dans workout_sess... la modification de série (poids, reps , apus"
type textarea "x"
type textarea "bug dans workout_sess... la modification de série (poids, reps , apu"
type textarea "x"
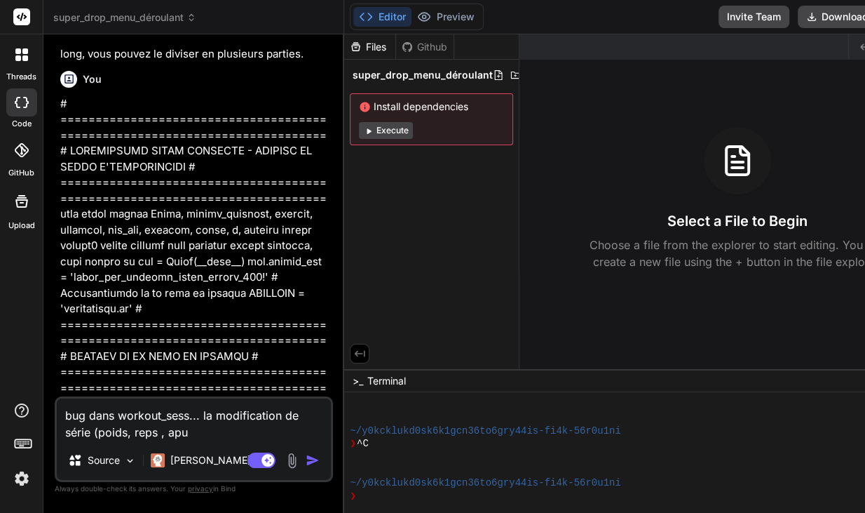
type textarea "bug dans workout_sess... la modification de série (poids, reps , ap"
type textarea "x"
type textarea "bug dans workout_sess... la modification de série (poids, reps , a"
type textarea "x"
type textarea "bug dans workout_sess... la modification de série (poids, reps ,"
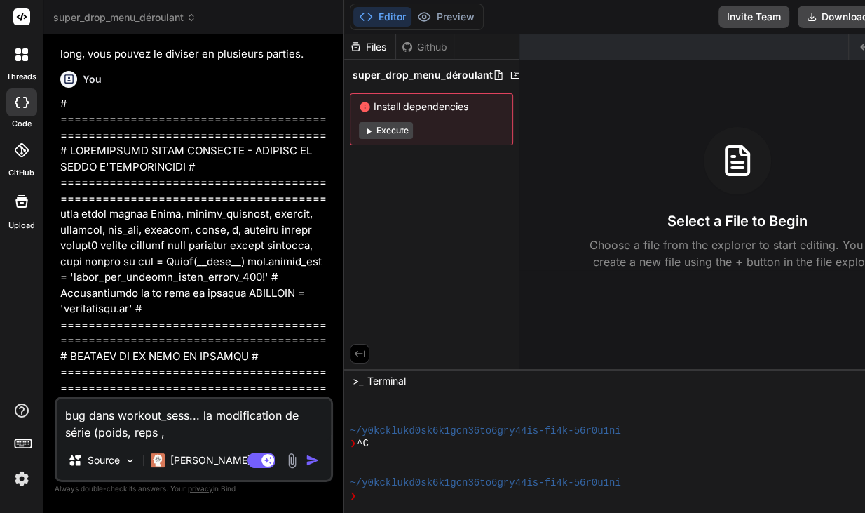
type textarea "x"
type textarea "bug dans workout_sess... la modification de série (poids, reps , p"
type textarea "x"
type textarea "bug dans workout_sess... la modification de série (poids, reps , pa"
type textarea "x"
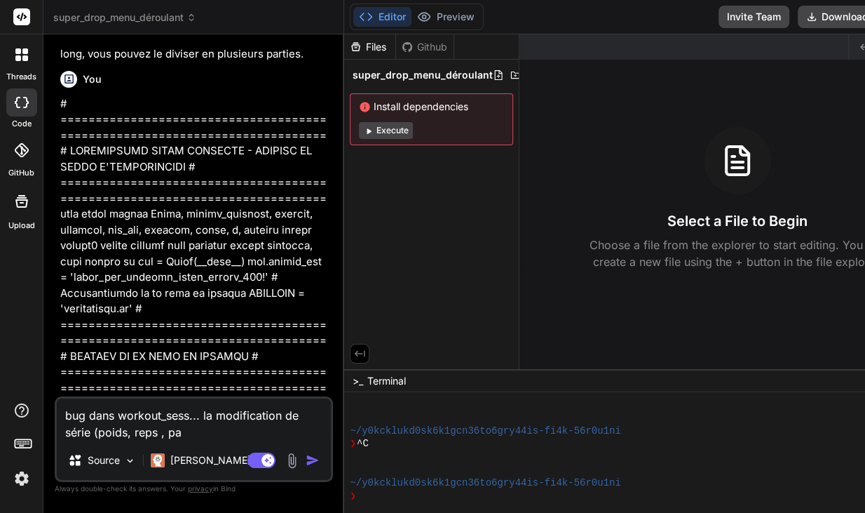
type textarea "bug dans workout_sess... la modification de série (poids, reps , pai"
type textarea "x"
type textarea "bug dans workout_sess... la modification de série (poids, reps , pais"
type textarea "x"
type textarea "bug dans workout_sess... la modification de série (poids, reps , pai"
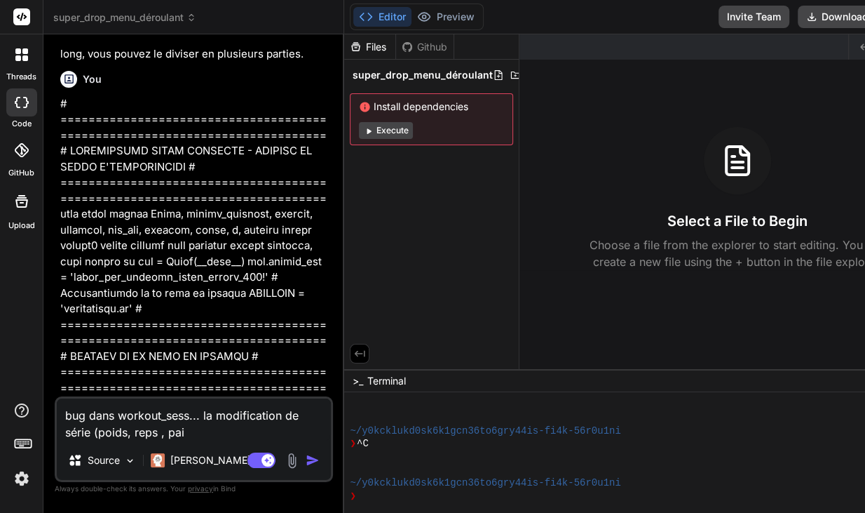
type textarea "x"
type textarea "bug dans workout_sess... la modification de série (poids, reps , pa"
type textarea "x"
type textarea "bug dans workout_sess... la modification de série (poids, reps , pau"
type textarea "x"
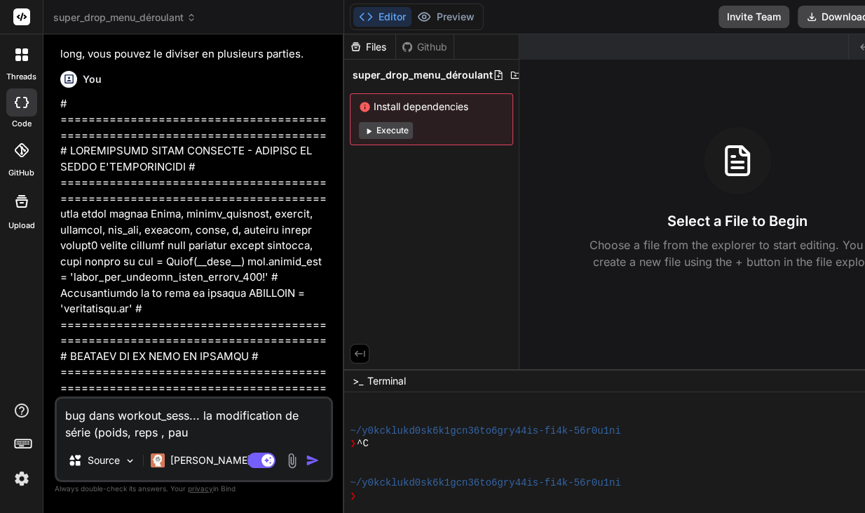
type textarea "bug dans workout_sess... la modification de série (poids, reps , paus"
type textarea "x"
type textarea "bug dans workout_sess... la modification de série (poids, reps , pause"
type textarea "x"
type textarea "bug dans workout_sess... la modification de série (poids, reps , pause"
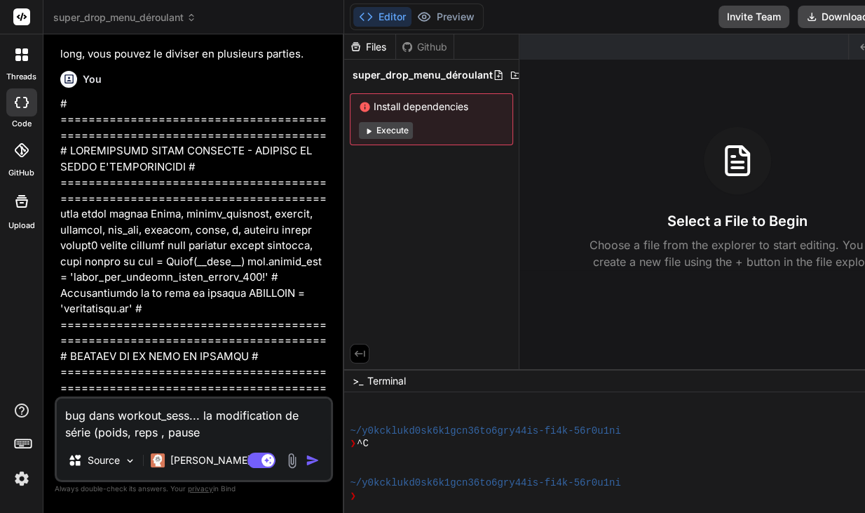
type textarea "x"
type textarea "bug dans workout_sess... la modification de série (poids, reps , pause n"
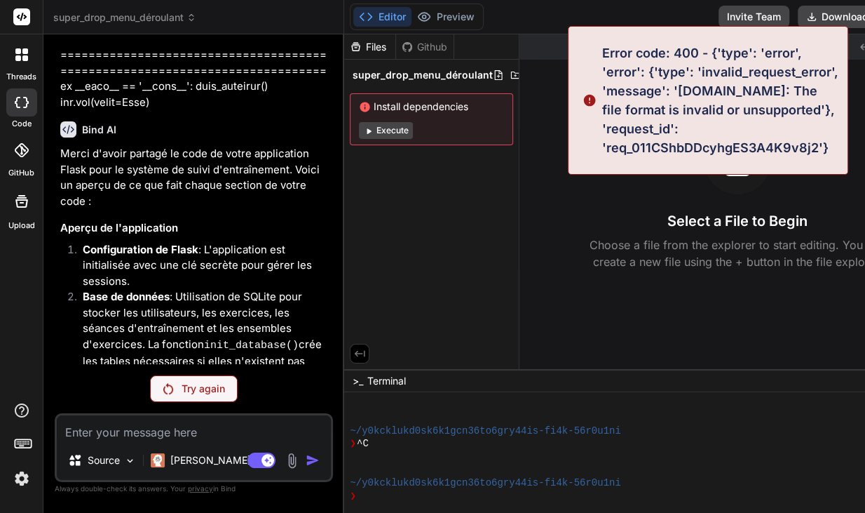
scroll to position [8250, 0]
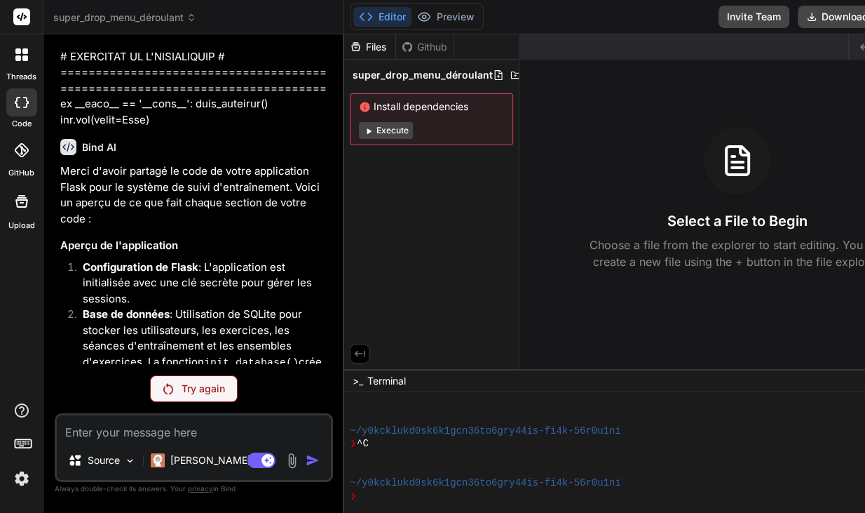
click at [194, 386] on p "Try again" at bounding box center [203, 388] width 43 height 14
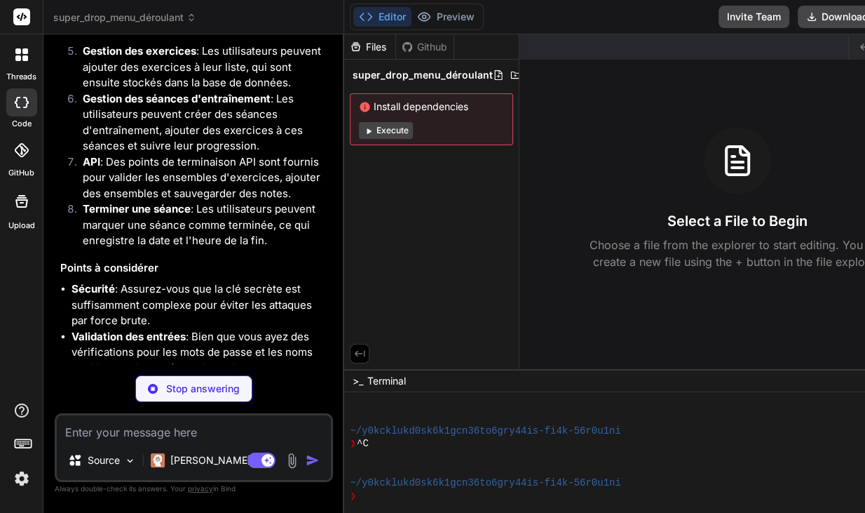
scroll to position [8447, 0]
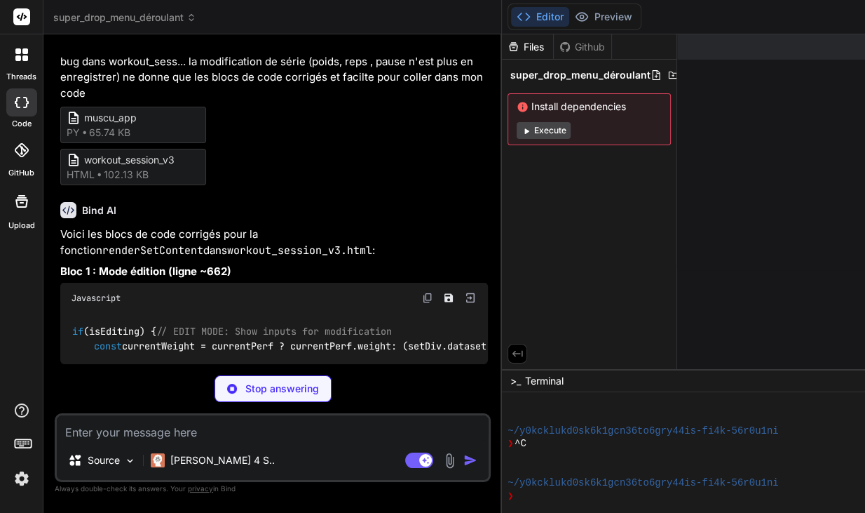
click at [269, 258] on p "Voici les blocs de code corrigés pour la fonction renderSetContent dans workout…" at bounding box center [274, 242] width 428 height 32
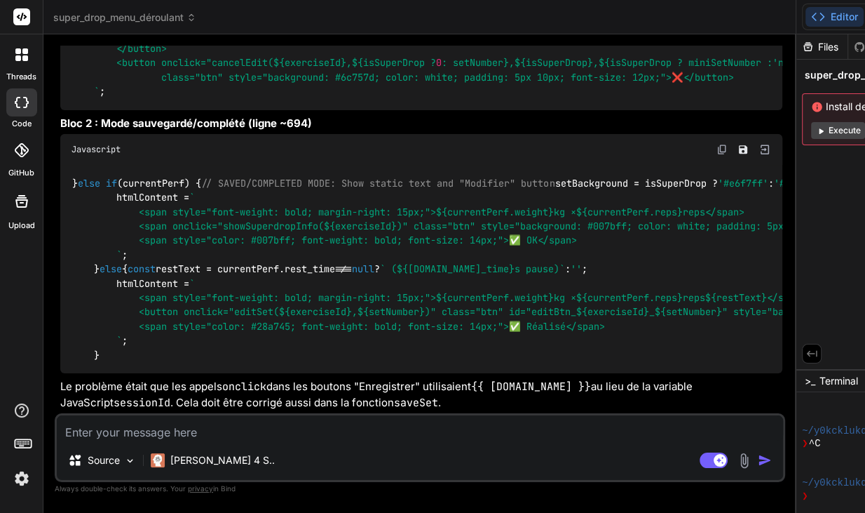
scroll to position [4803, 0]
drag, startPoint x: 168, startPoint y: 111, endPoint x: 88, endPoint y: 113, distance: 80.0
copy code "// EDIT MODE:"
click at [186, 432] on textarea at bounding box center [420, 427] width 726 height 25
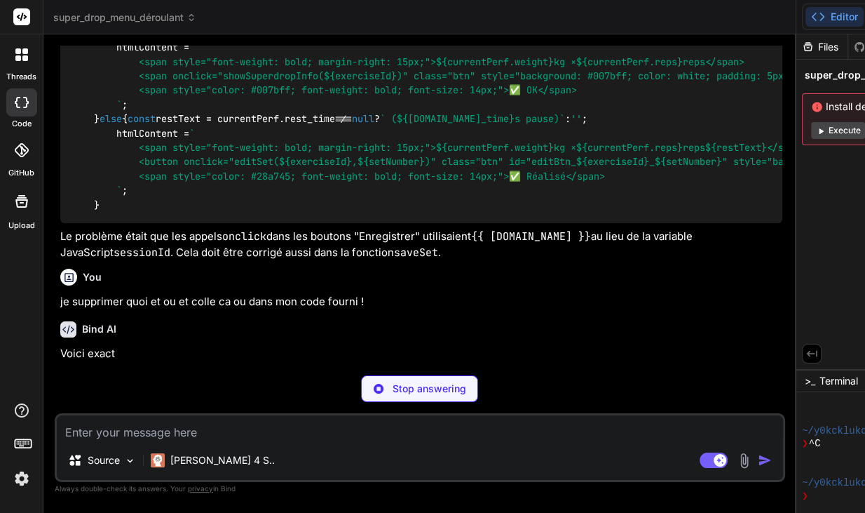
scroll to position [5696, 0]
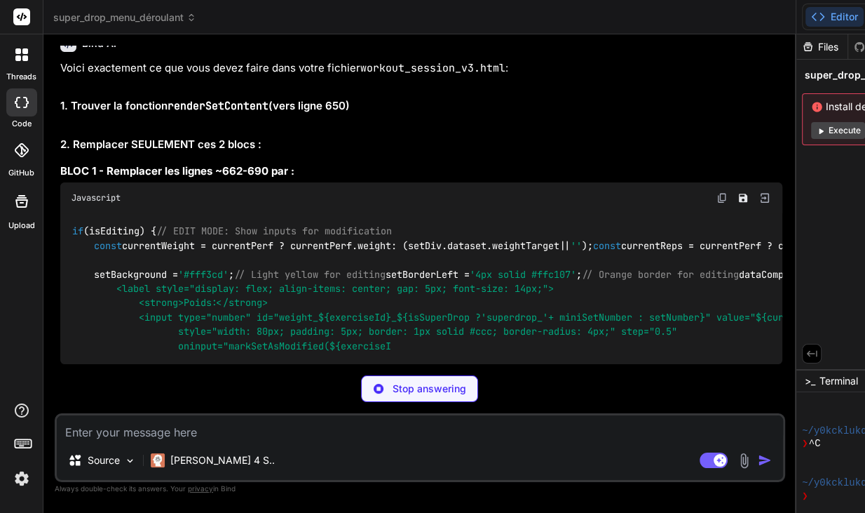
click at [502, 75] on code "workout_session_v3.html" at bounding box center [432, 68] width 145 height 14
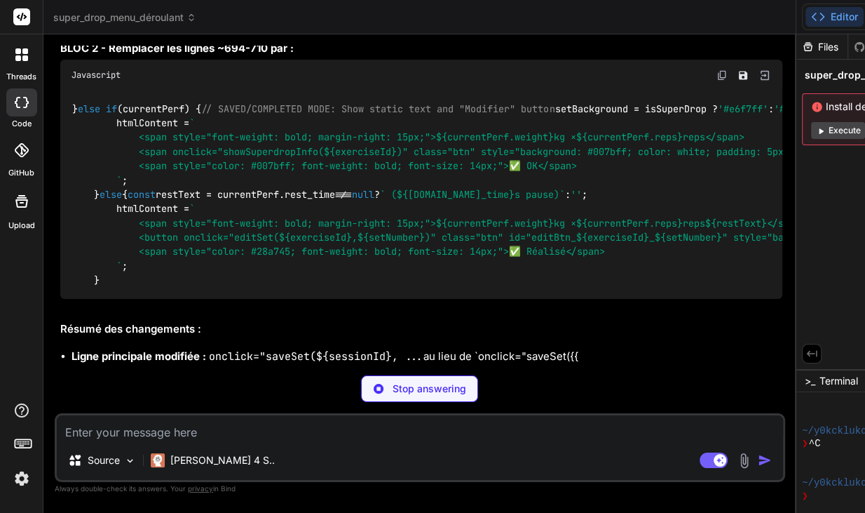
scroll to position [5502, 0]
drag, startPoint x: 168, startPoint y: 51, endPoint x: 244, endPoint y: 44, distance: 76.7
click at [244, 44] on div "Bind AI Web Search Created with Pixso. Code Generator You peux tu lire app3.py …" at bounding box center [419, 272] width 753 height 477
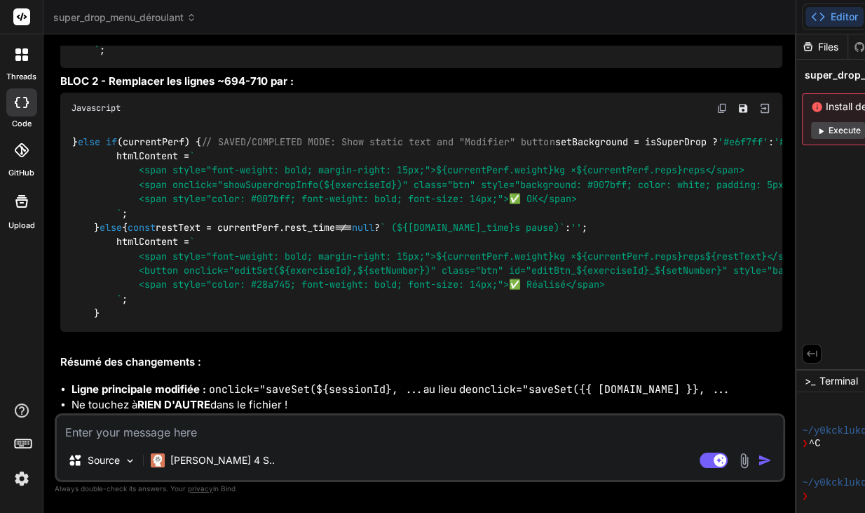
drag, startPoint x: 269, startPoint y: 198, endPoint x: 170, endPoint y: 196, distance: 98.9
copy code "renderSetContent"
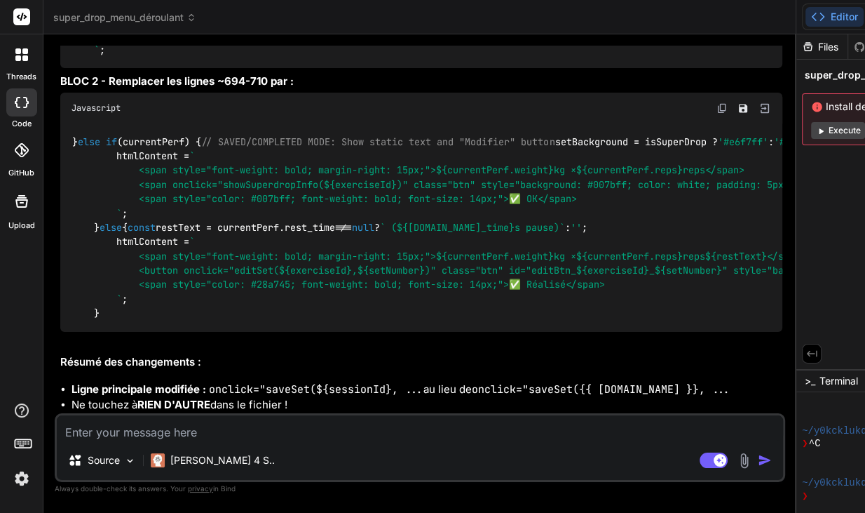
drag, startPoint x: 393, startPoint y: 369, endPoint x: 210, endPoint y: 369, distance: 182.3
click at [210, 382] on code "onclick="saveSet(${sessionId}, ..." at bounding box center [316, 389] width 215 height 14
copy code "onclick="saveSet(${sessionId}"
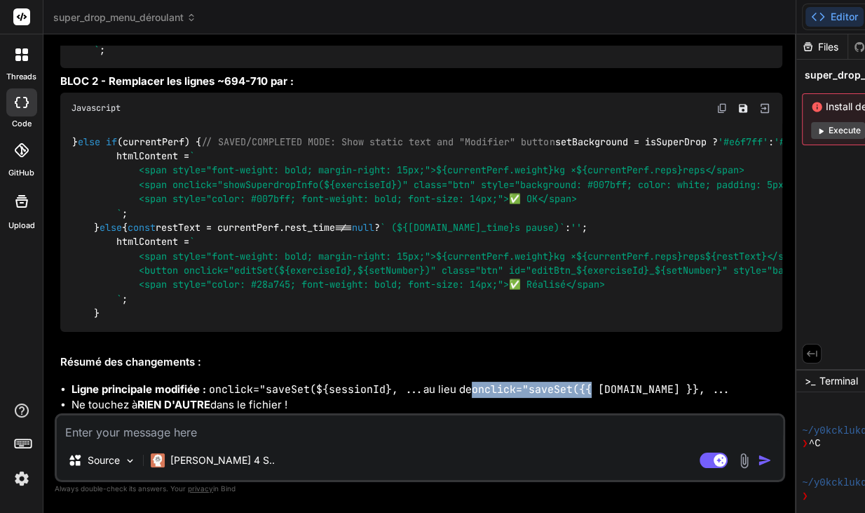
drag, startPoint x: 480, startPoint y: 372, endPoint x: 599, endPoint y: 371, distance: 119.9
click at [599, 381] on li "Ligne principale modifiée : onclick="saveSet(${sessionId}, ... au lieu de oncli…" at bounding box center [427, 389] width 711 height 16
copy code "onclick="saveSet({{"
click at [488, 221] on span "${[DOMAIN_NAME]_time}" at bounding box center [456, 227] width 118 height 13
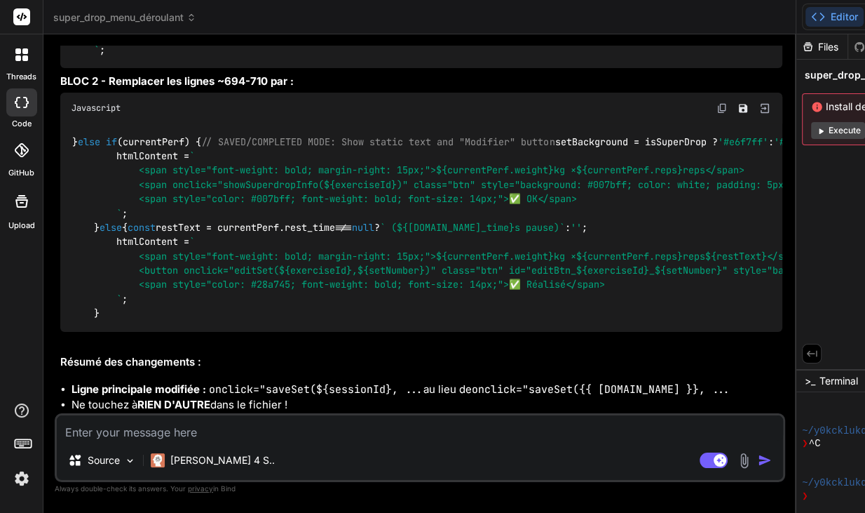
click at [297, 428] on textarea at bounding box center [420, 427] width 726 height 25
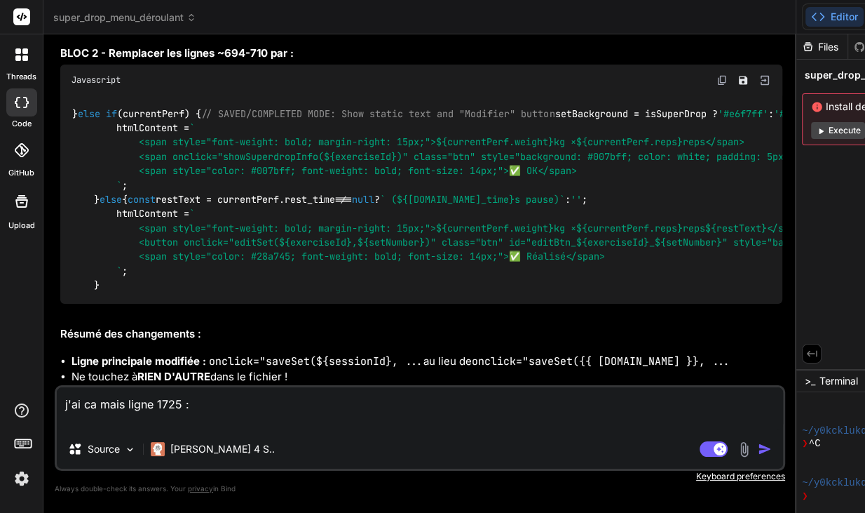
paste textarea "</lorem> ${!ipSumdoLors ? ` <ametc adipi="elitsed: doei; tempo-incid: utlabo; e…"
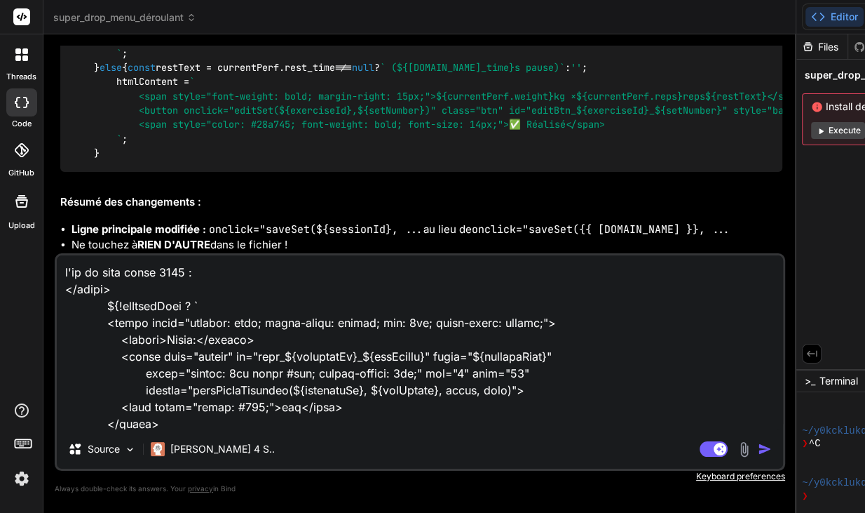
scroll to position [169, 0]
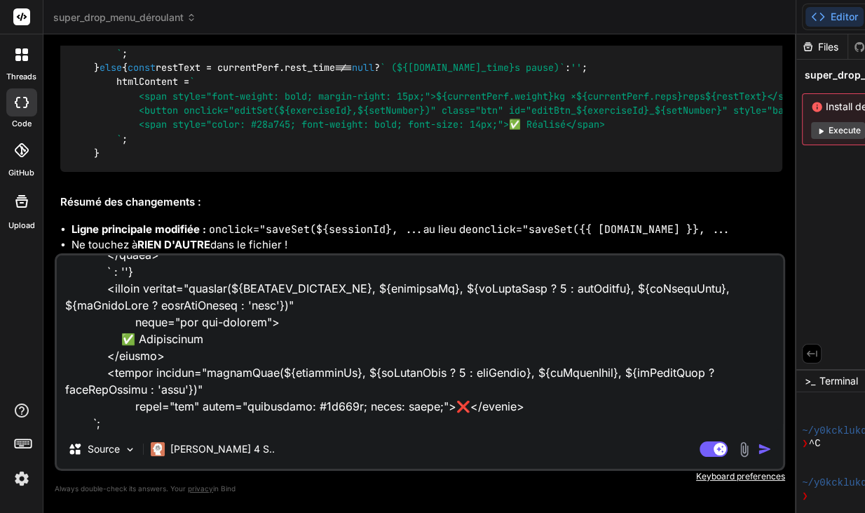
click at [758, 447] on img "button" at bounding box center [765, 449] width 14 height 14
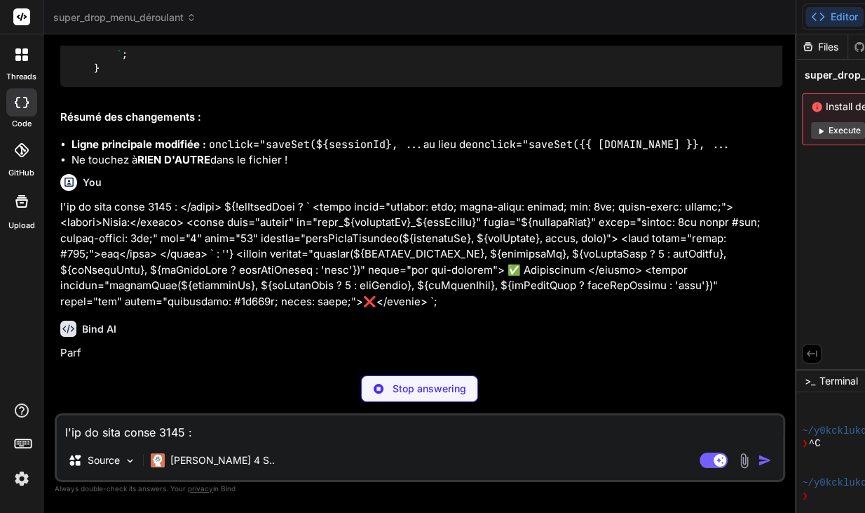
scroll to position [7193, 0]
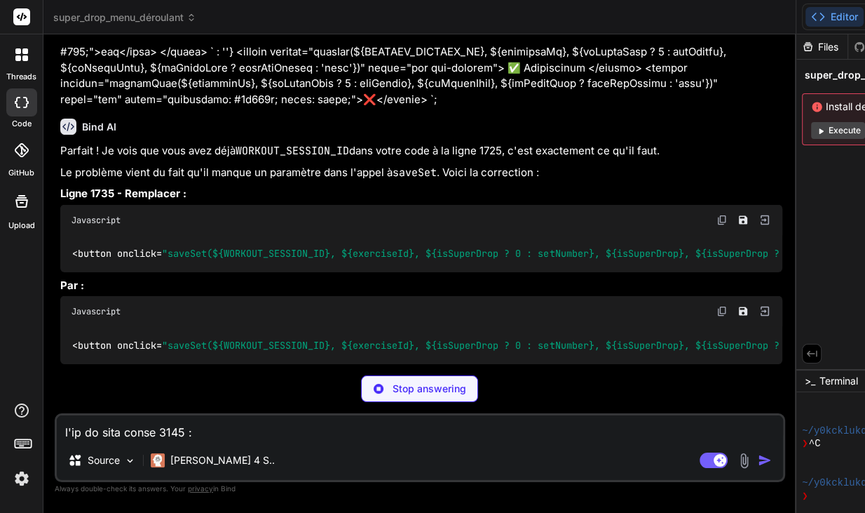
click at [287, 108] on p at bounding box center [421, 52] width 722 height 111
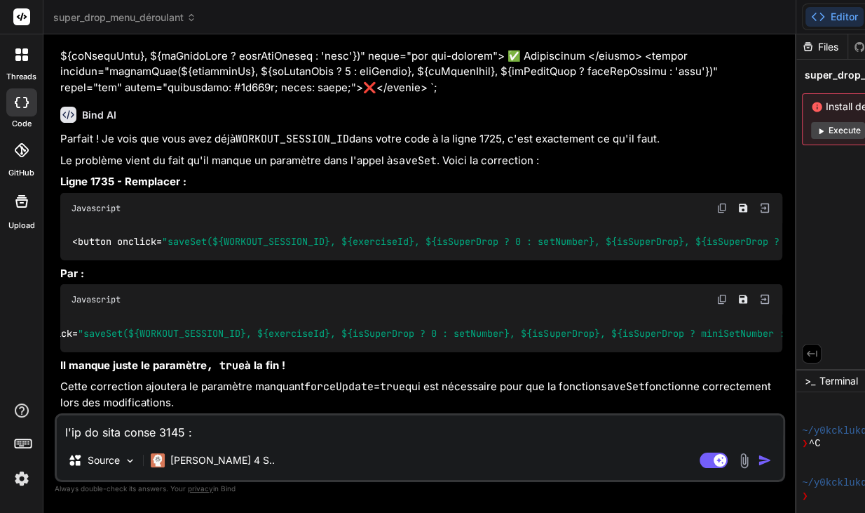
scroll to position [0, 0]
click at [717, 203] on img at bounding box center [722, 208] width 11 height 11
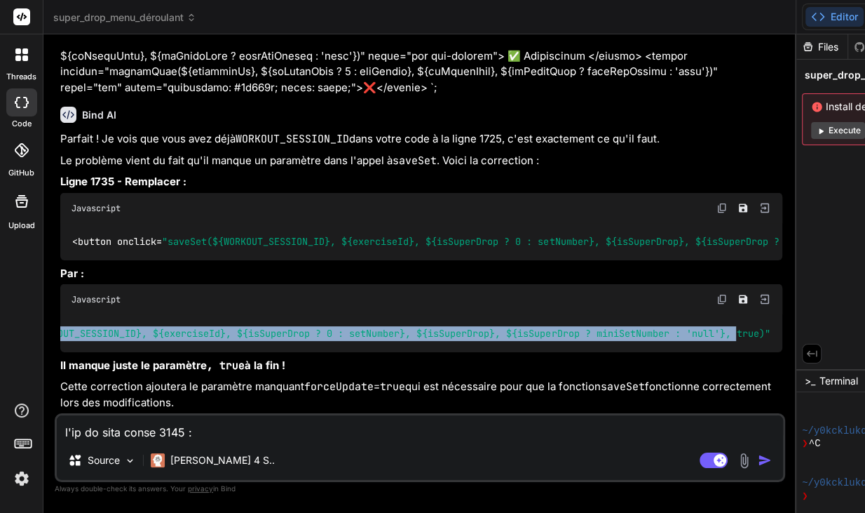
scroll to position [0, 376]
drag, startPoint x: 163, startPoint y: 320, endPoint x: 605, endPoint y: 334, distance: 441.9
click at [605, 334] on div "<button onclick= "saveSet(${WORKOUT_SESSION_ID}, ${exerciseId}, ${isSuperDrop ?…" at bounding box center [421, 333] width 722 height 36
copy span ""saveSet(${WORKOUT_SESSION_ID}, ${exerciseId}, ${isSuperDrop ? 0 : setNumber}, …"
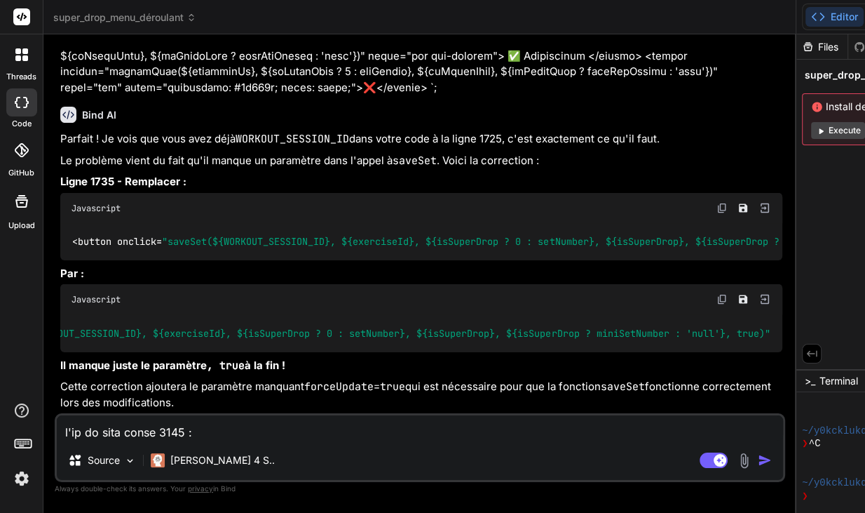
click at [221, 421] on textarea at bounding box center [420, 427] width 726 height 25
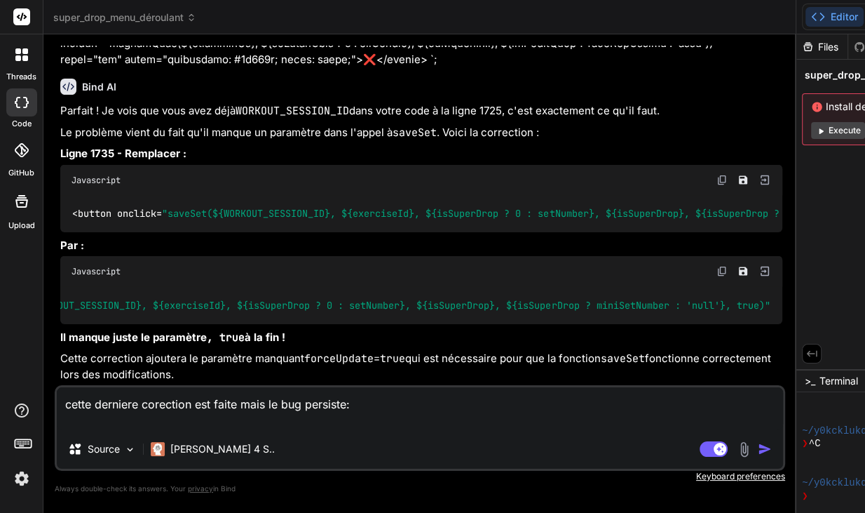
paste textarea "⚙️ save_set (performance): ex=1, set=1, weight=10, reps=20, superdrop=False, mi…"
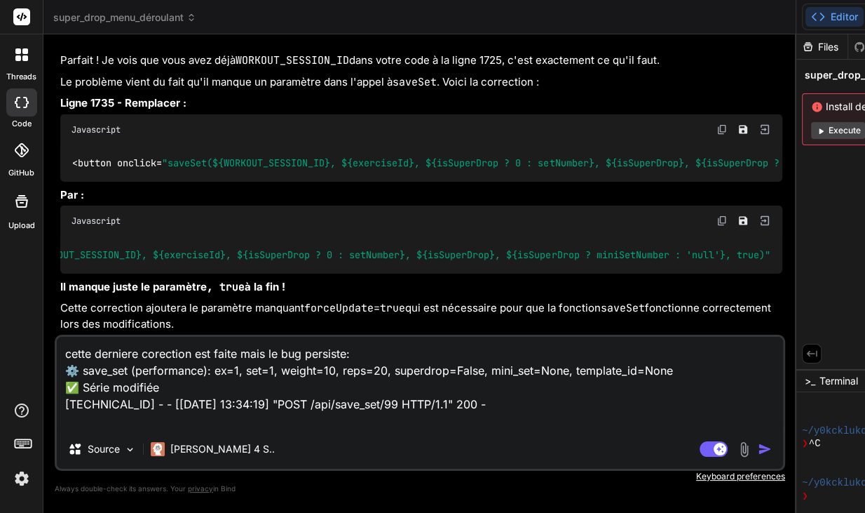
click at [697, 447] on div "Agent Mode. When this toggle is activated, AI automatically makes decisions, re…" at bounding box center [737, 448] width 81 height 17
click at [758, 449] on img "button" at bounding box center [765, 449] width 14 height 14
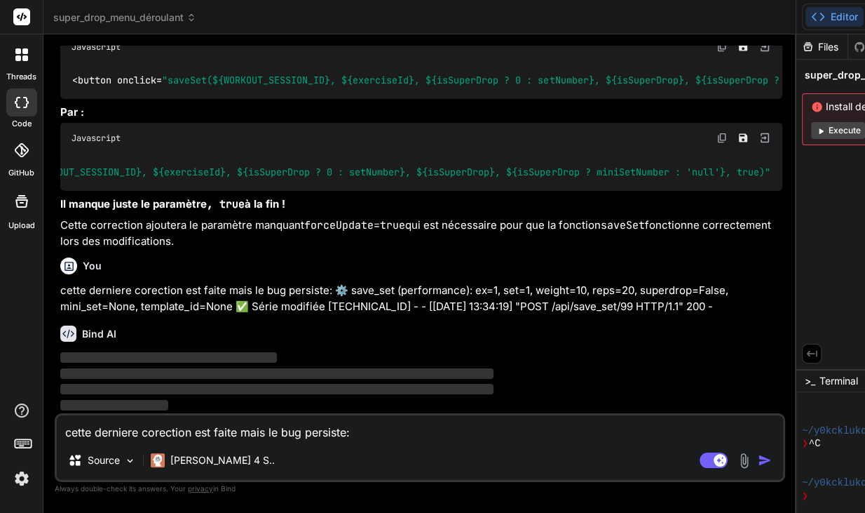
scroll to position [7628, 0]
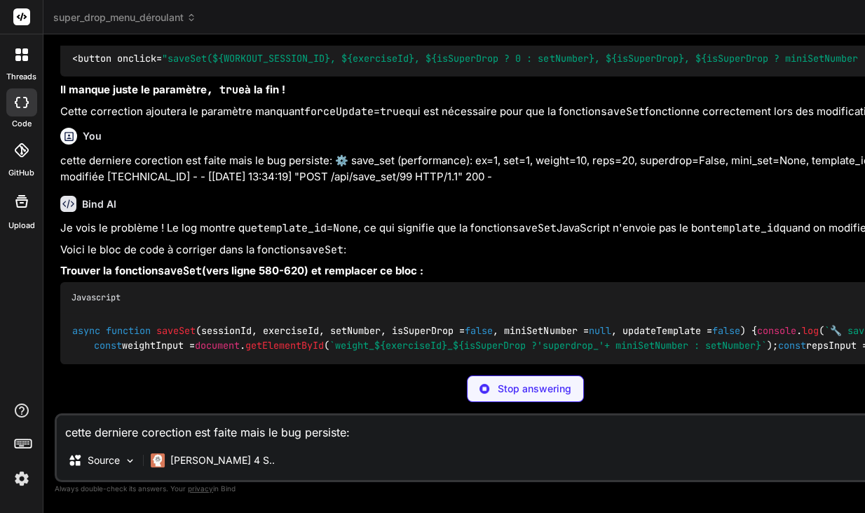
click at [473, 236] on p "Je vois le problème ! Le log montre que template_id=None , ce qui signifie que …" at bounding box center [526, 228] width 933 height 16
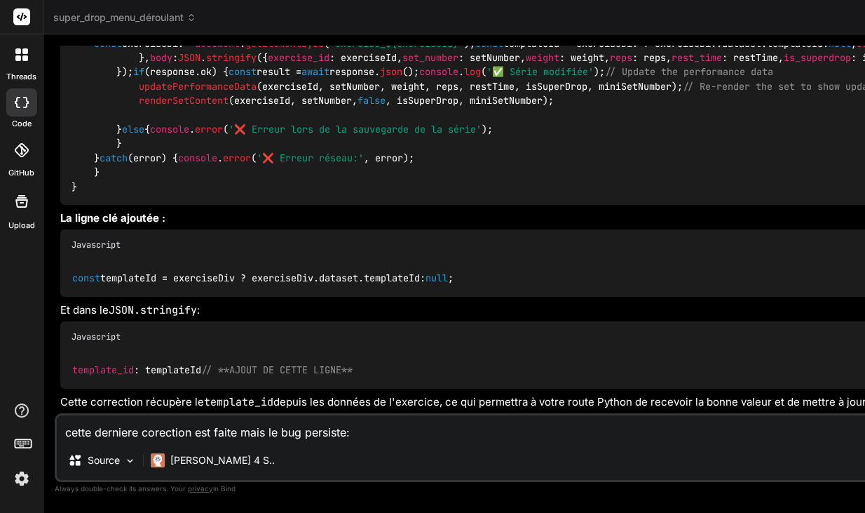
scroll to position [8802, 0]
click at [215, 426] on textarea "cette derniere corection est faite mais le bug persiste: ⚙️ save_set (performan…" at bounding box center [606, 427] width 1098 height 25
click at [226, 437] on textarea "cette derniere corection est faite mais le bug persiste: ⚙️ save_set (performan…" at bounding box center [606, 427] width 1098 height 25
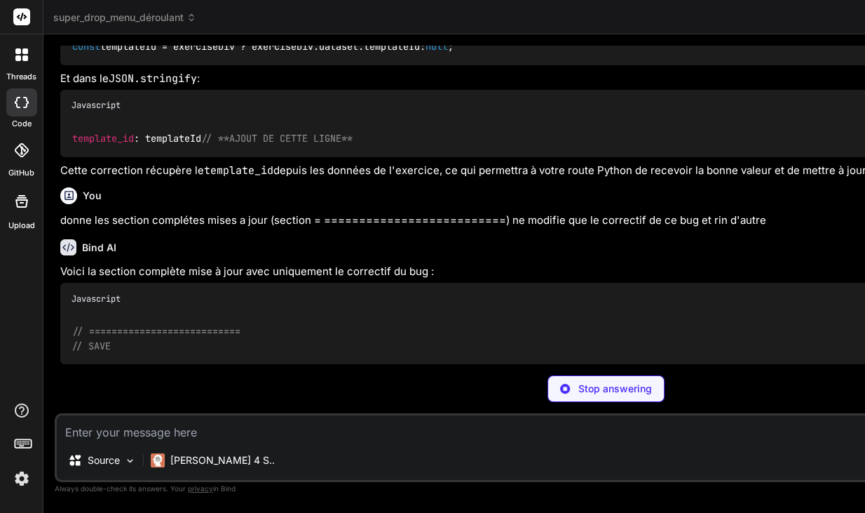
scroll to position [8964, 0]
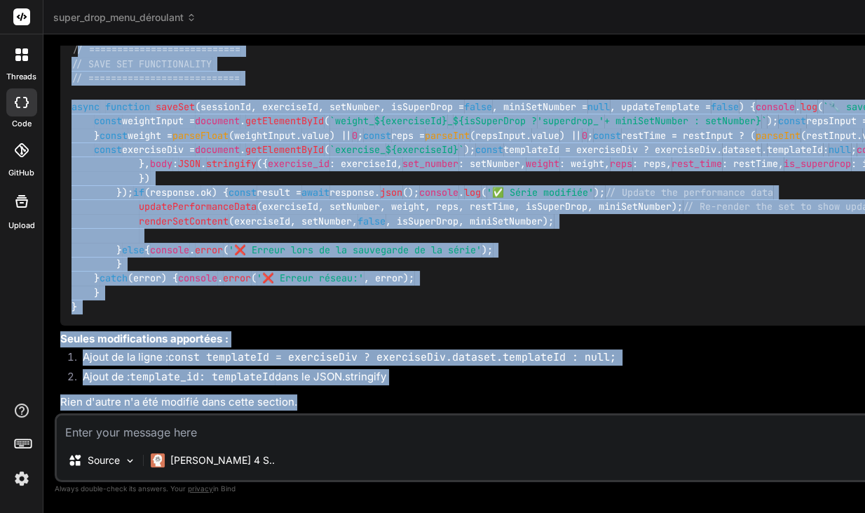
scroll to position [10013, 0]
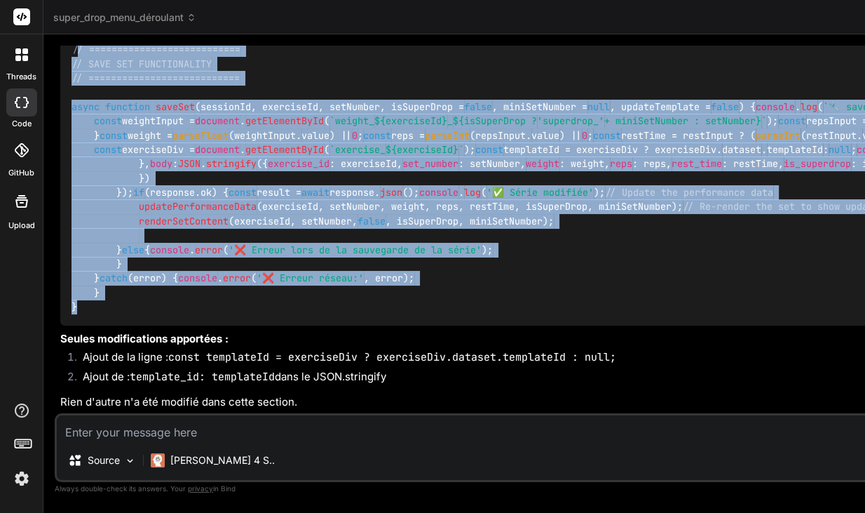
drag, startPoint x: 76, startPoint y: 167, endPoint x: 169, endPoint y: 288, distance: 152.6
click at [169, 288] on div "// =========================== // SAVE SET FUNCTIONALITY // ===================…" at bounding box center [607, 179] width 1094 height 294
copy code "/ =========================== // LORE IPS DOLORSITAMETC // ====================…"
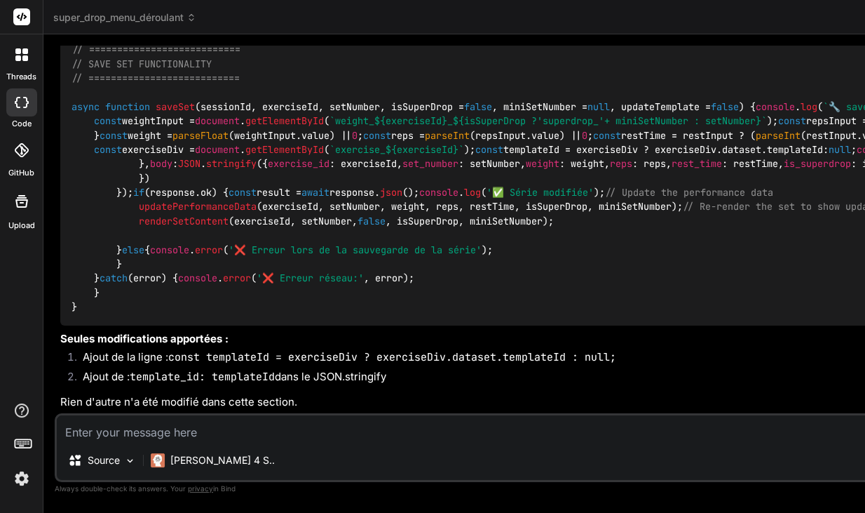
click at [217, 426] on textarea at bounding box center [606, 427] width 1098 height 25
click at [185, 350] on code "const templateId = exerciseDiv ? exerciseDiv.dataset.templateId : null;" at bounding box center [392, 357] width 448 height 14
click at [172, 376] on code "template_id: templateId" at bounding box center [202, 376] width 145 height 14
click at [120, 279] on div "// =========================== // SAVE SET FUNCTIONALITY // ===================…" at bounding box center [607, 179] width 1094 height 294
drag, startPoint x: 190, startPoint y: 257, endPoint x: 109, endPoint y: 258, distance: 81.3
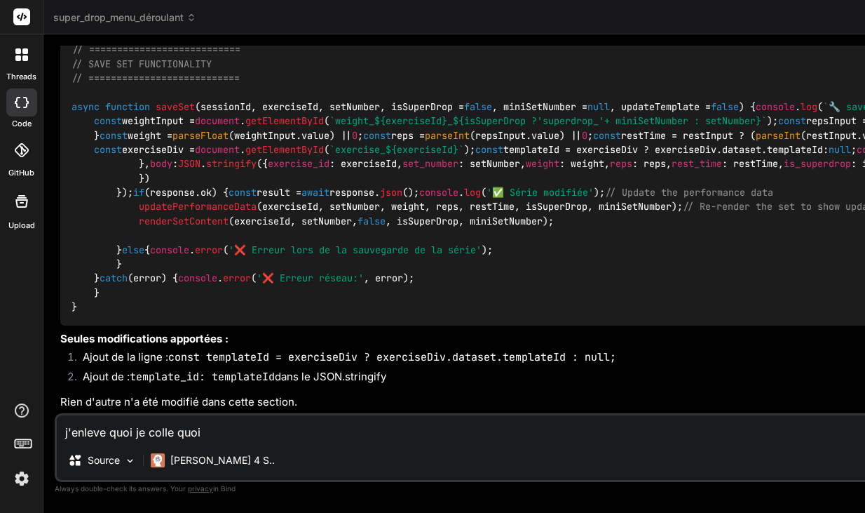
copy code "console . error"
click at [354, 263] on div "// =========================== // SAVE SET FUNCTIONALITY // ===================…" at bounding box center [607, 179] width 1094 height 294
click at [524, 66] on div "// =========================== // SAVE SET FUNCTIONALITY // ===================…" at bounding box center [607, 179] width 1094 height 294
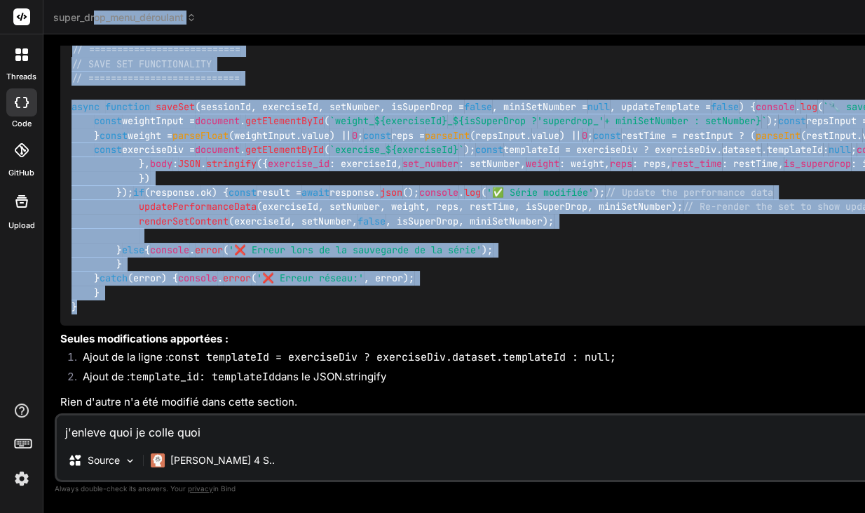
scroll to position [9136, 0]
drag, startPoint x: 123, startPoint y: 278, endPoint x: 65, endPoint y: 221, distance: 81.3
click at [65, 221] on div "Javascript // =========================== // SAVE SET FUNCTIONALITY // ========…" at bounding box center [607, 163] width 1094 height 325
click at [565, 231] on div "// =========================== // SAVE SET FUNCTIONALITY // ===================…" at bounding box center [607, 179] width 1094 height 294
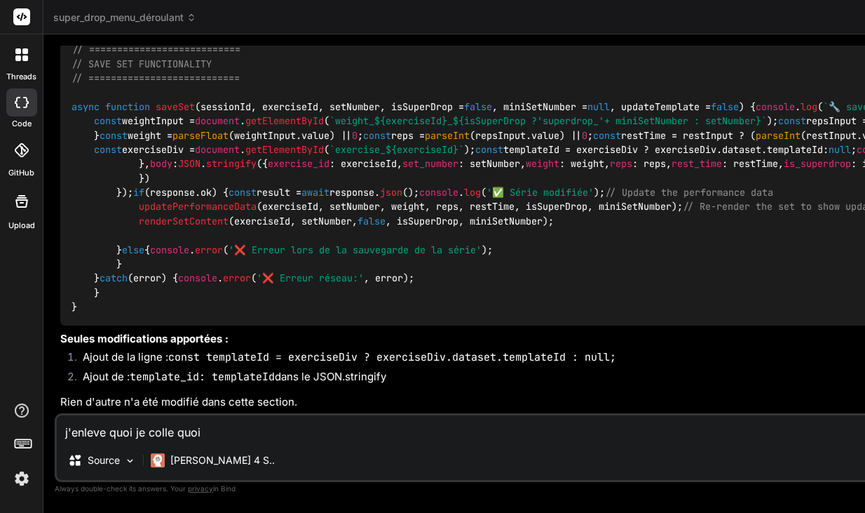
drag, startPoint x: 203, startPoint y: 434, endPoint x: 3, endPoint y: 419, distance: 201.1
click at [3, 419] on div "threads code GitHub Upload super_drop_menu_déroulant Created with Pixso. Bind A…" at bounding box center [432, 256] width 865 height 513
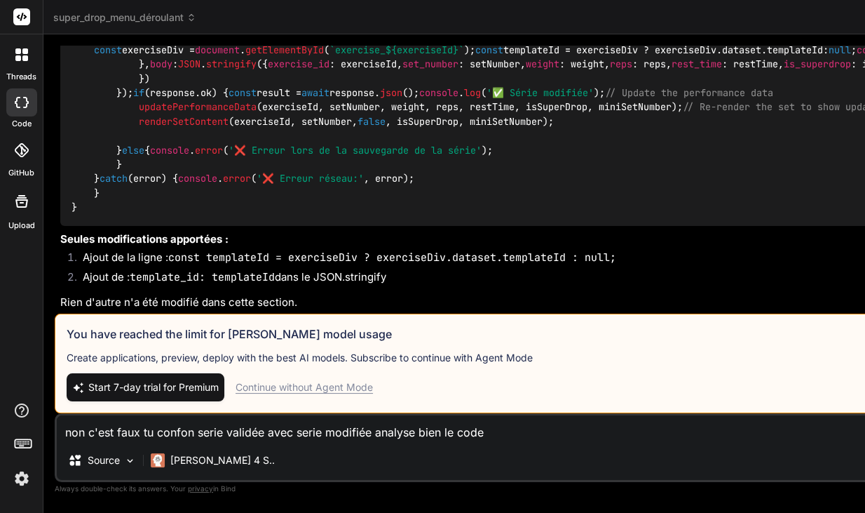
click at [489, 437] on textarea "non c'est faux tu confon serie validée avec serie modifiée analyse bien le code" at bounding box center [606, 427] width 1098 height 25
click at [353, 384] on div "Continue without Agent Mode" at bounding box center [304, 387] width 137 height 14
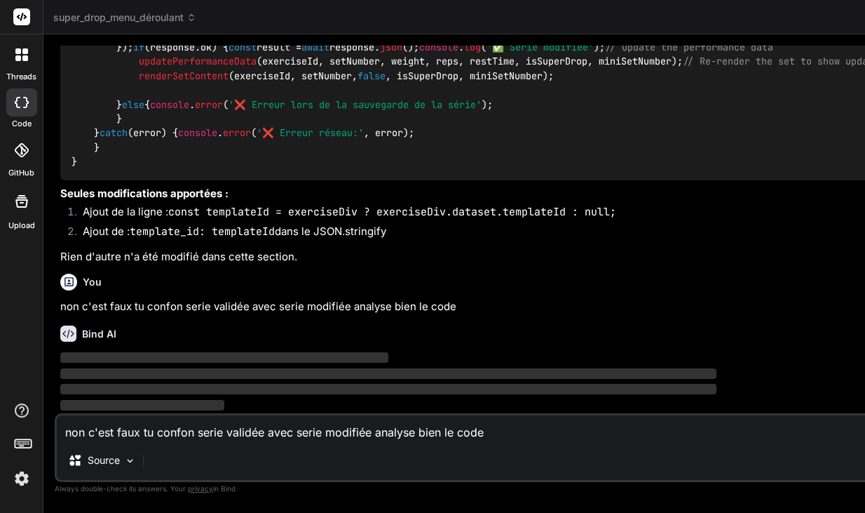
scroll to position [10158, 0]
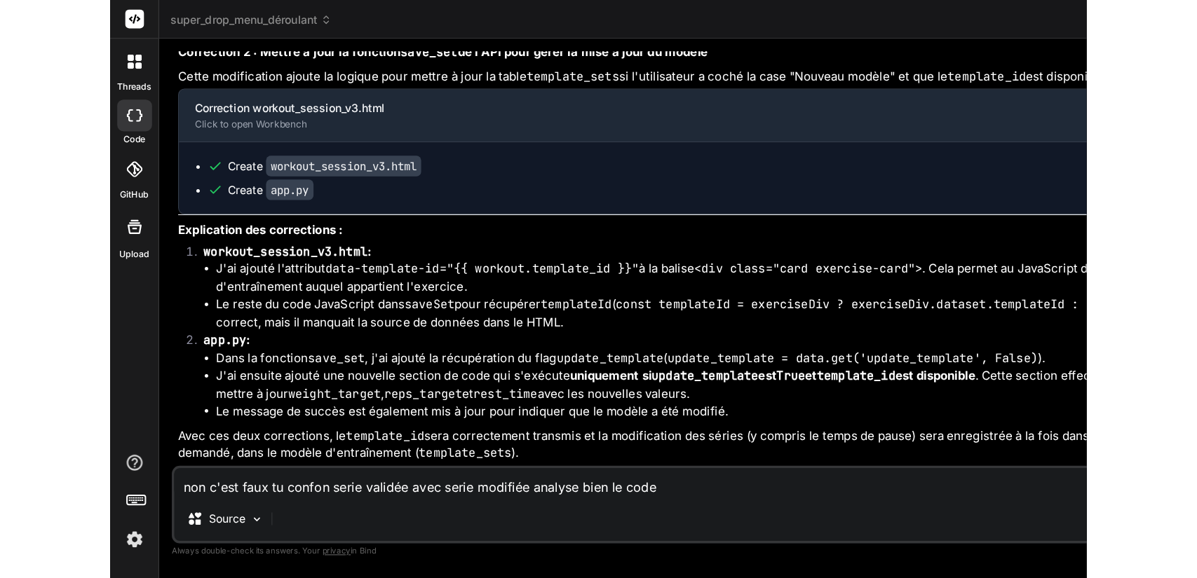
scroll to position [10957, 0]
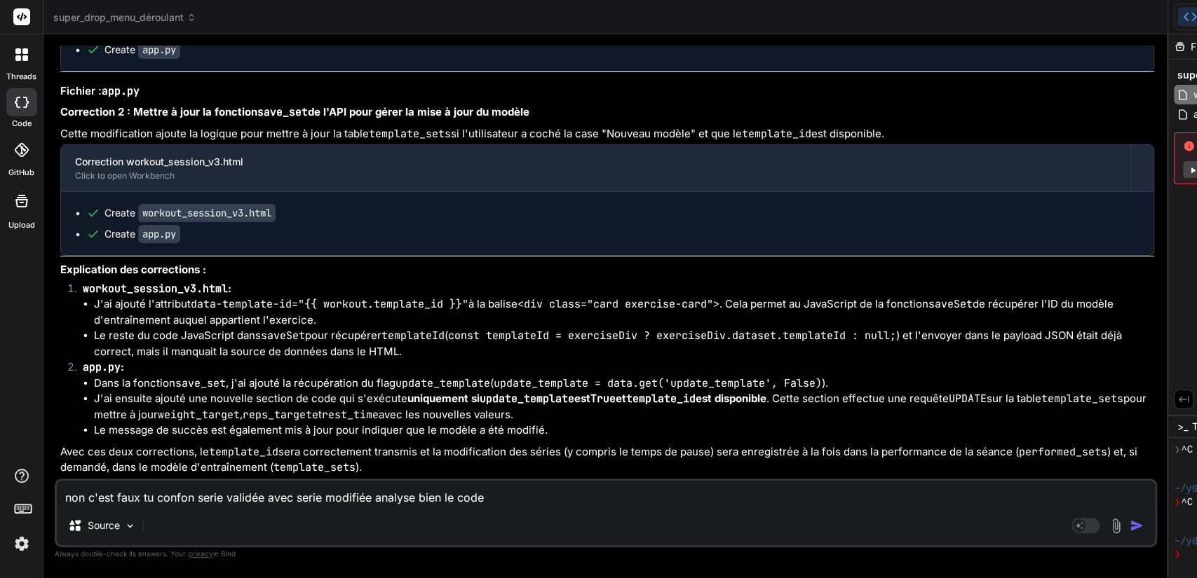
scroll to position [0, 0]
click at [1191, 109] on span "app.py" at bounding box center [1209, 114] width 36 height 17
click at [171, 487] on textarea "non c'est faux tu confon serie validée avec serie modifiée analyse bien le code" at bounding box center [606, 493] width 1098 height 25
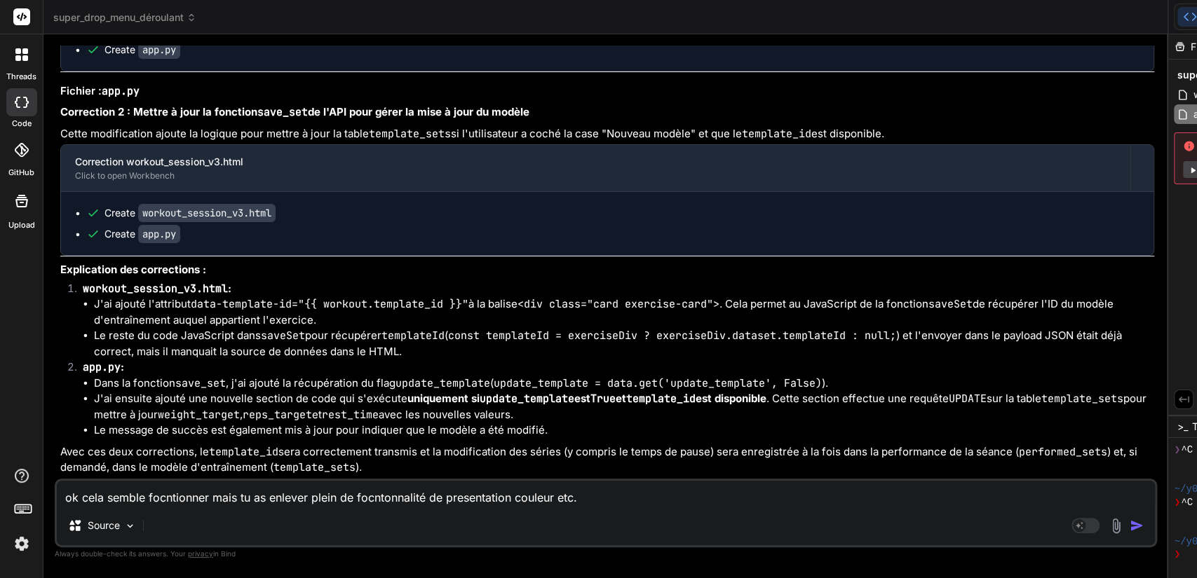
scroll to position [10950, 0]
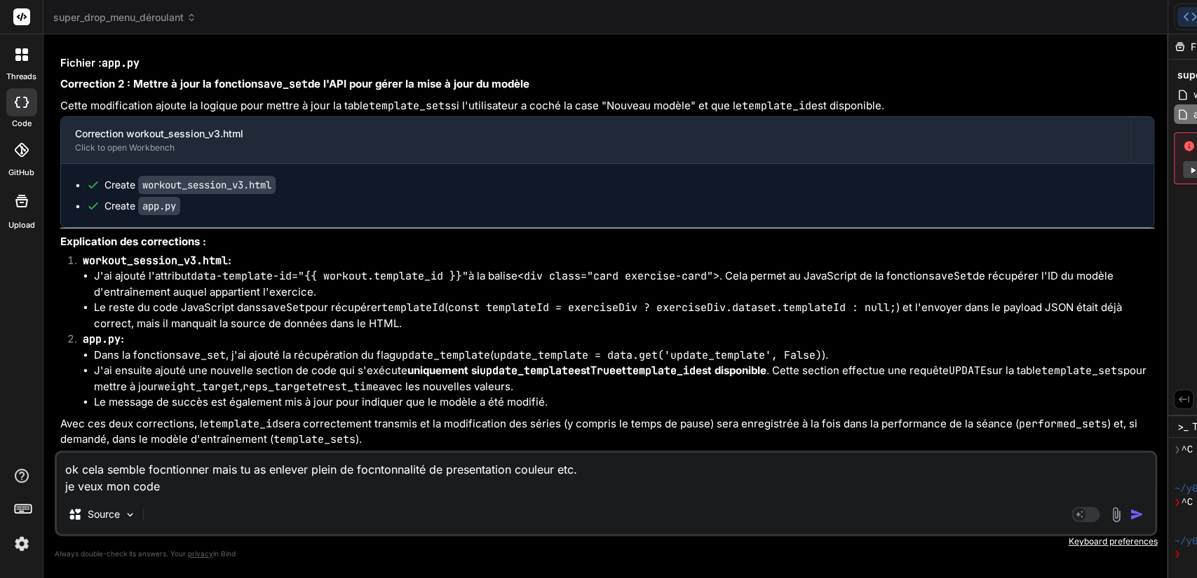
click at [189, 489] on textarea "ok cela semble focntionner mais tu as enlever plein de focntonnalité de present…" at bounding box center [606, 474] width 1098 height 42
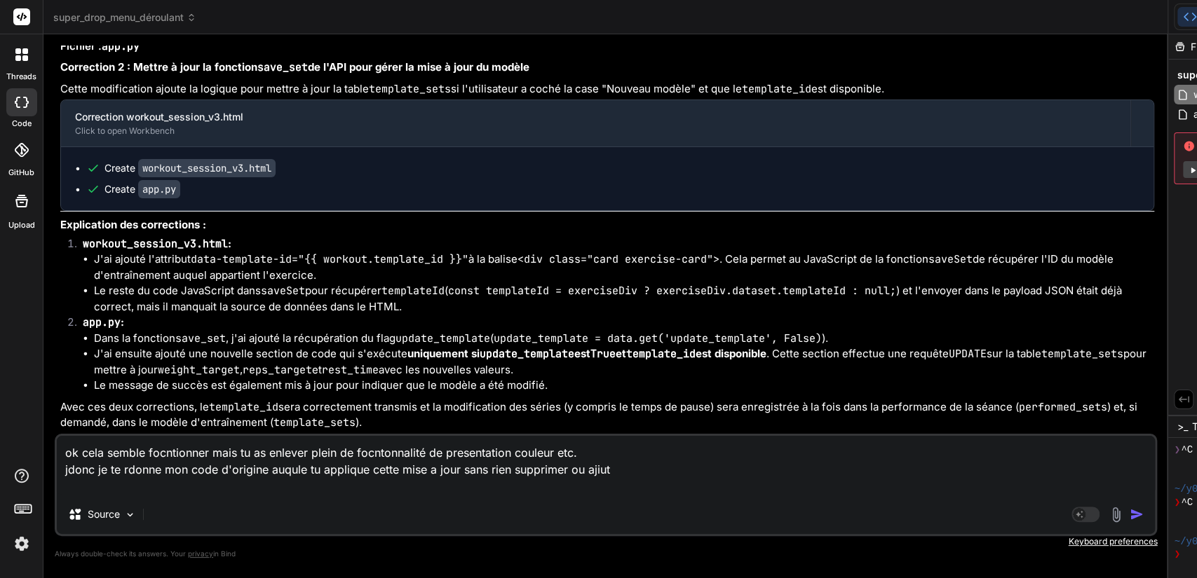
scroll to position [10957, 0]
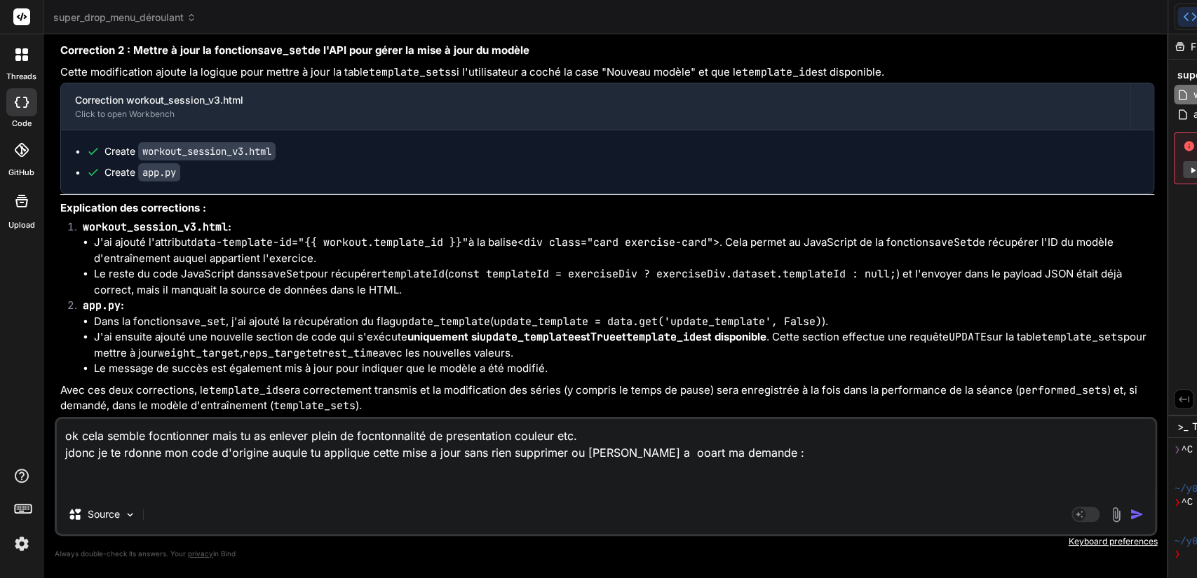
click at [252, 492] on textarea "ok cela semble focntionner mais tu as enlever plein de focntonnalité de present…" at bounding box center [606, 457] width 1098 height 76
paste textarea "<!-- loremip_dolorsi.amet - c9.28 (Adi elit sedd eiu) --> {% tempori "utla.etdo…"
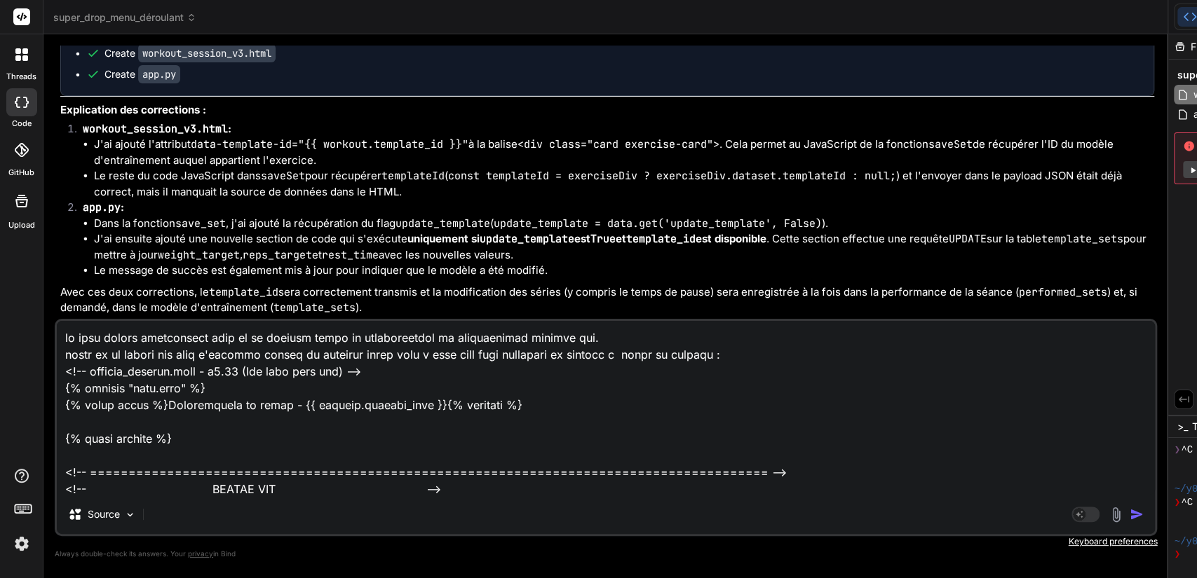
scroll to position [43245, 0]
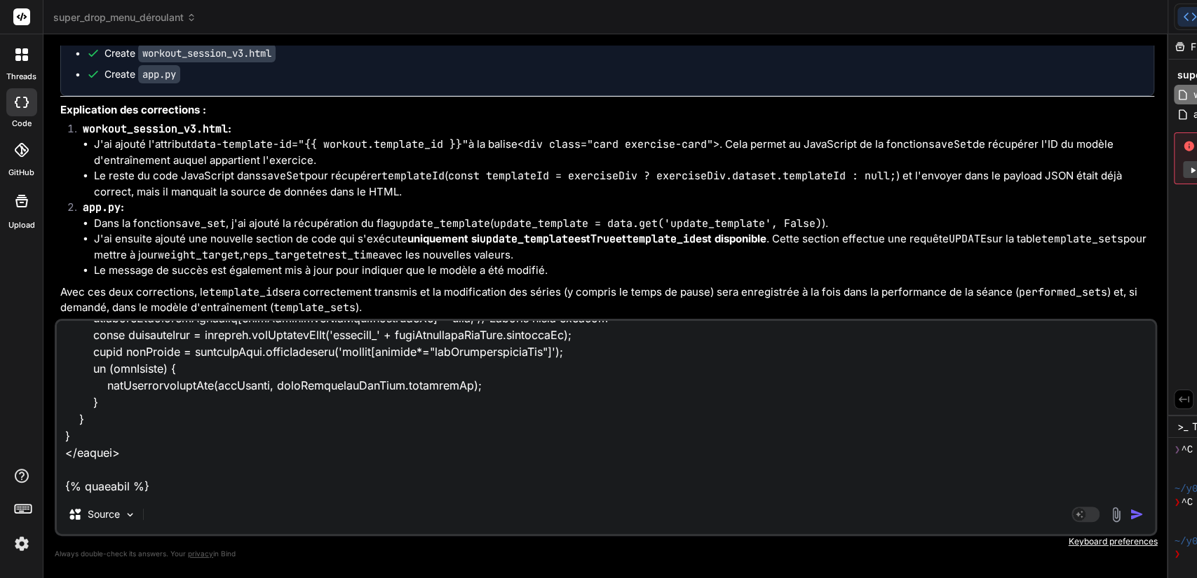
click at [1129, 514] on img "button" at bounding box center [1136, 515] width 14 height 14
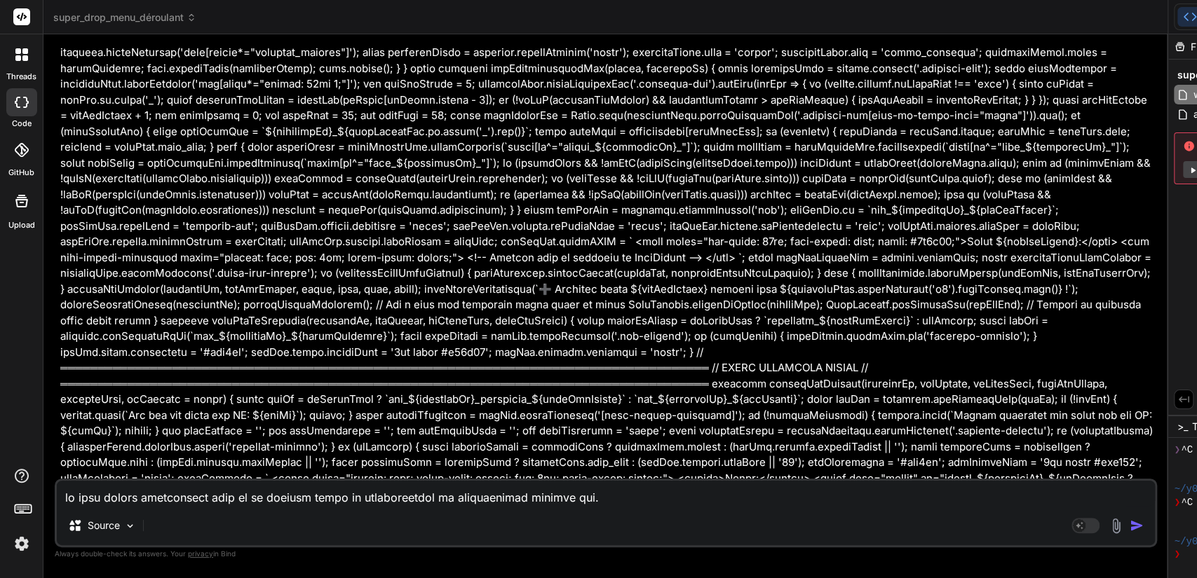
scroll to position [11356, 0]
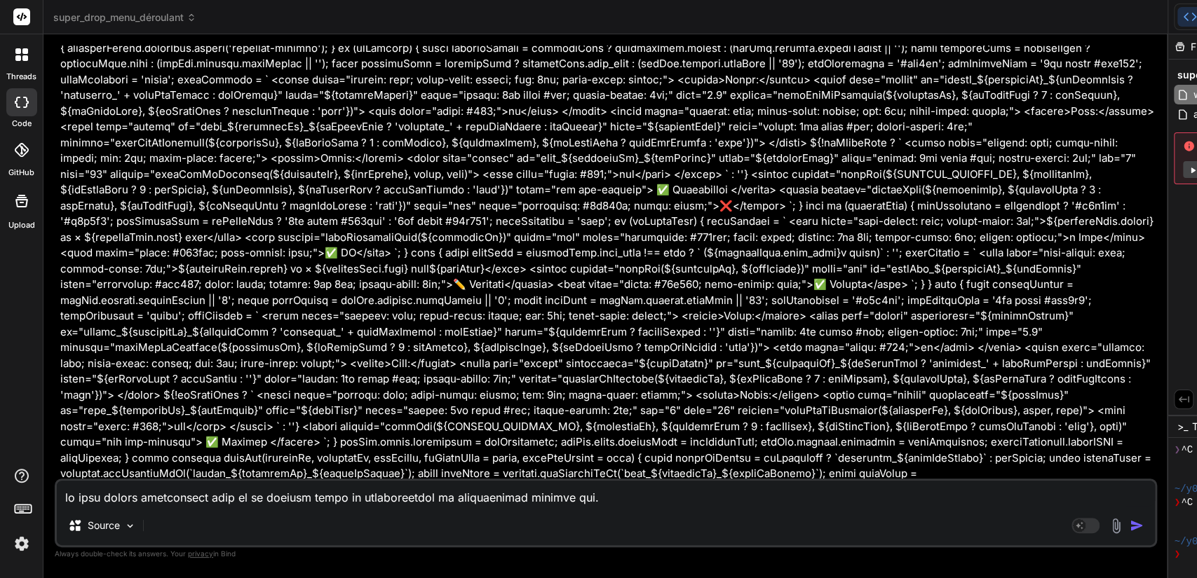
click at [412, 496] on textarea at bounding box center [606, 493] width 1098 height 25
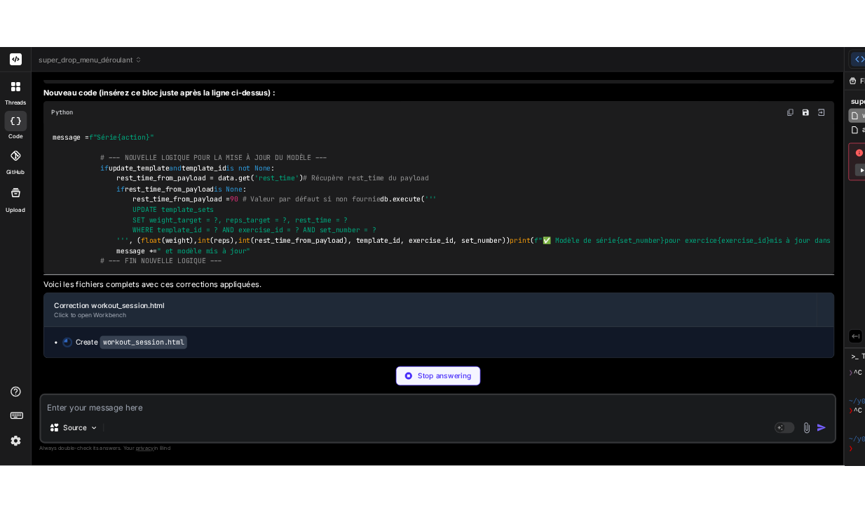
scroll to position [24042, 0]
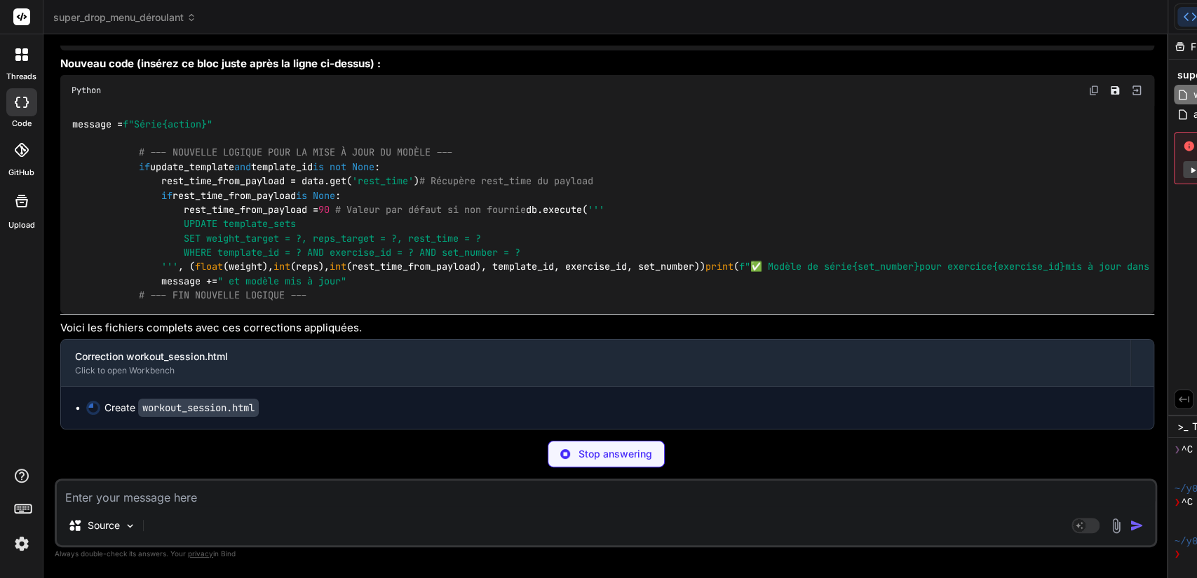
drag, startPoint x: 280, startPoint y: 116, endPoint x: 90, endPoint y: 116, distance: 190.0
copy code "< div class = "card exercise-card""
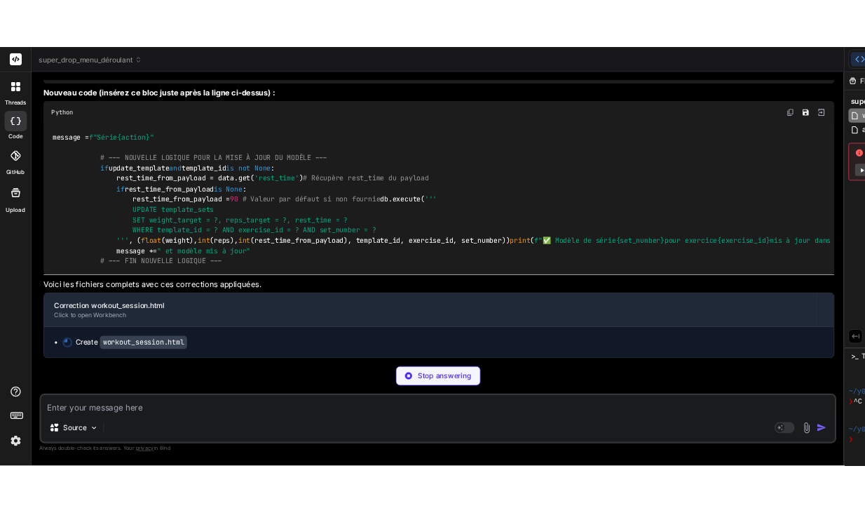
scroll to position [52, 0]
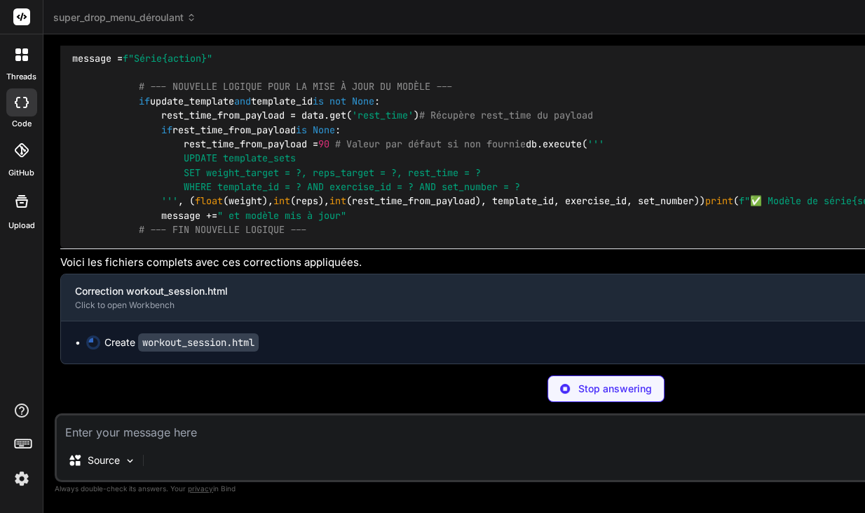
drag, startPoint x: 265, startPoint y: 342, endPoint x: 69, endPoint y: 270, distance: 209.2
copy code "< div class = "card exercise-card" id = "exercise_{{ exercise.exercise_id }}" d…"
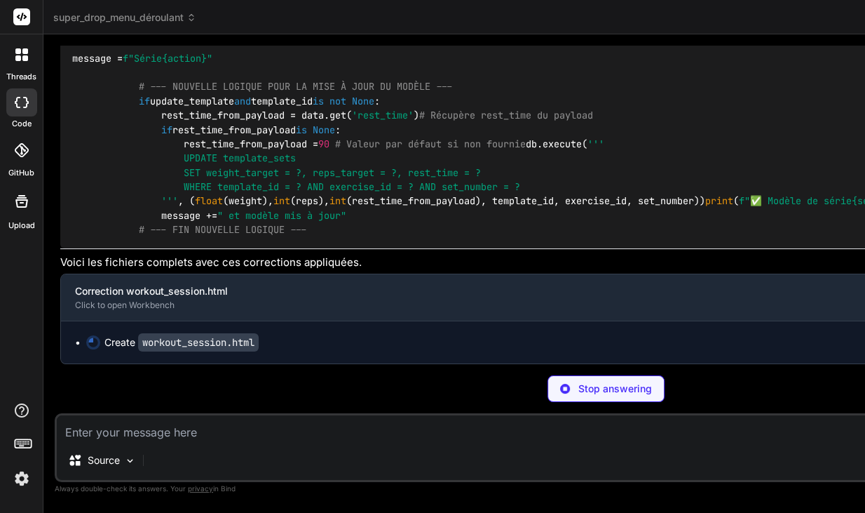
drag, startPoint x: 273, startPoint y: 154, endPoint x: 95, endPoint y: 152, distance: 178.1
copy code "const updateTemplateCheckbox ="
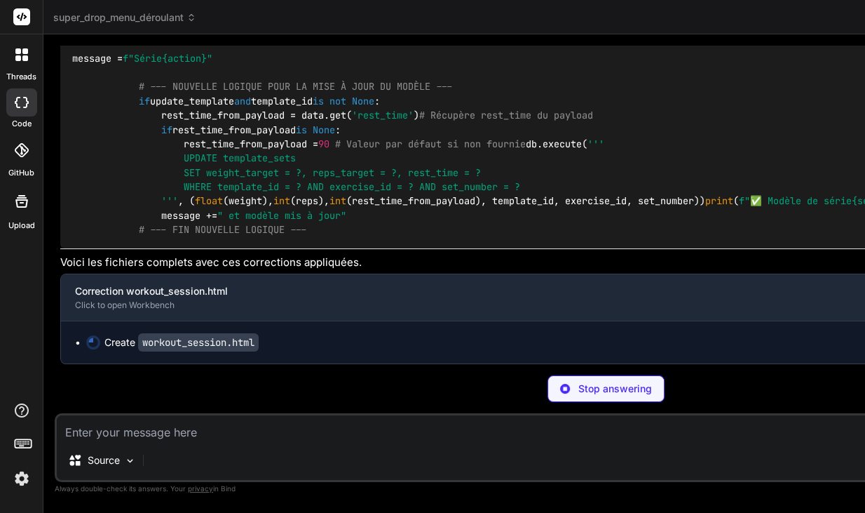
drag, startPoint x: 118, startPoint y: 303, endPoint x: 66, endPoint y: 80, distance: 228.9
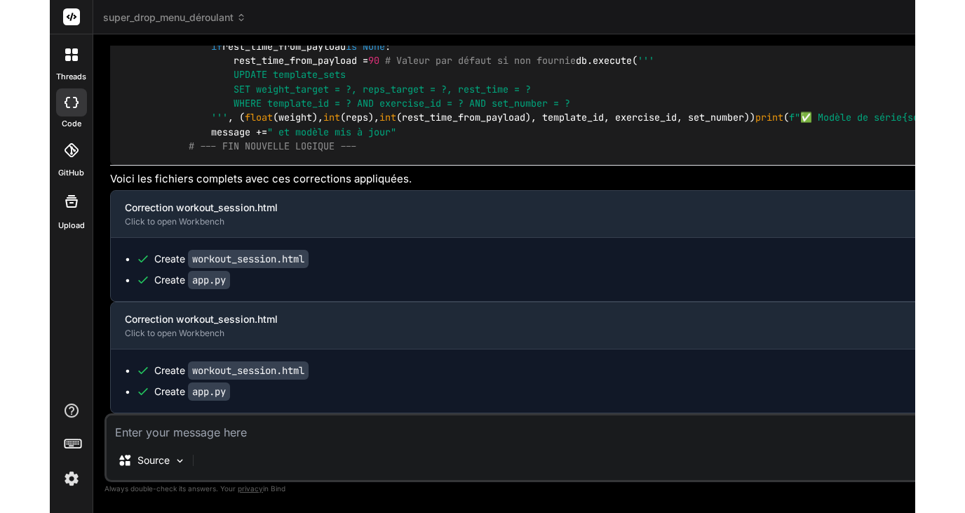
scroll to position [25824, 0]
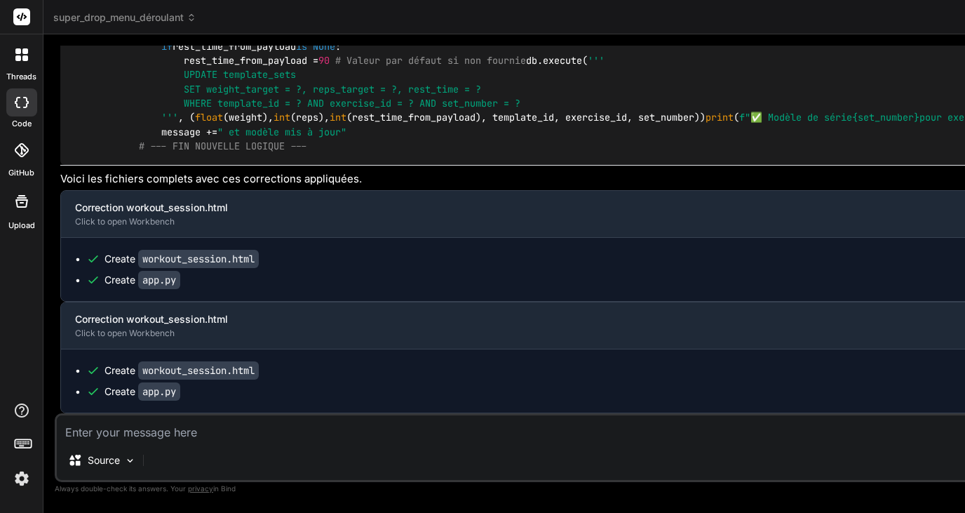
scroll to position [0, 0]
